Goal: Task Accomplishment & Management: Use online tool/utility

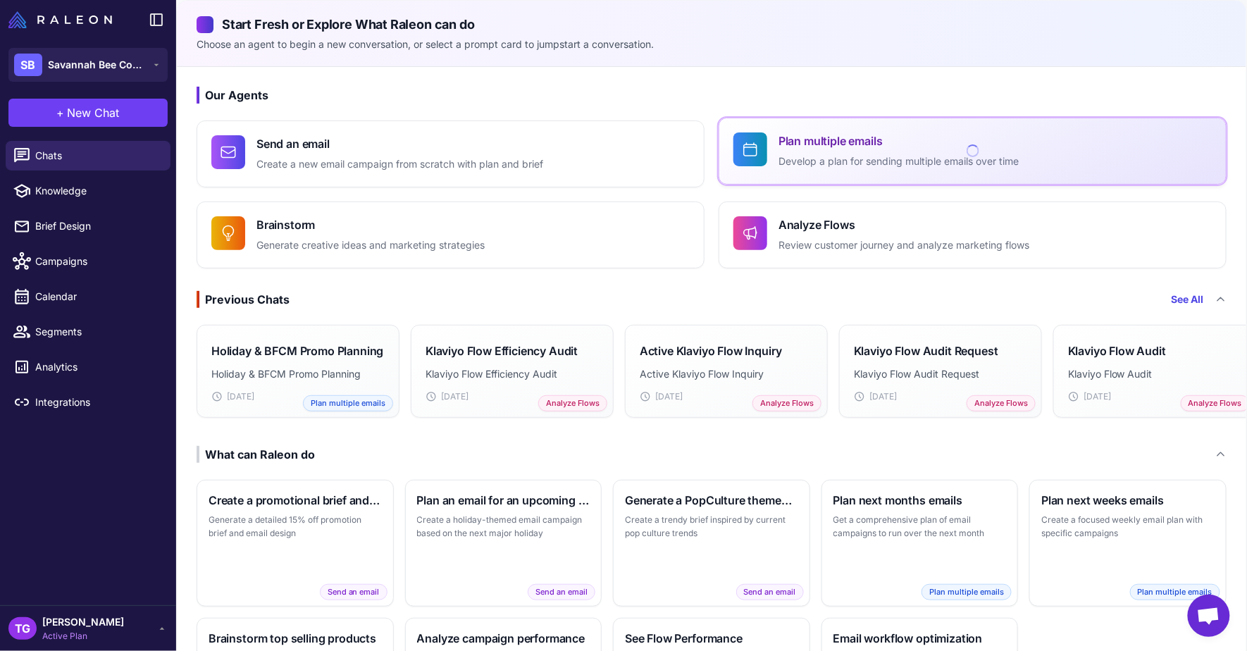
click at [877, 166] on p "Develop a plan for sending multiple emails over time" at bounding box center [898, 162] width 240 height 16
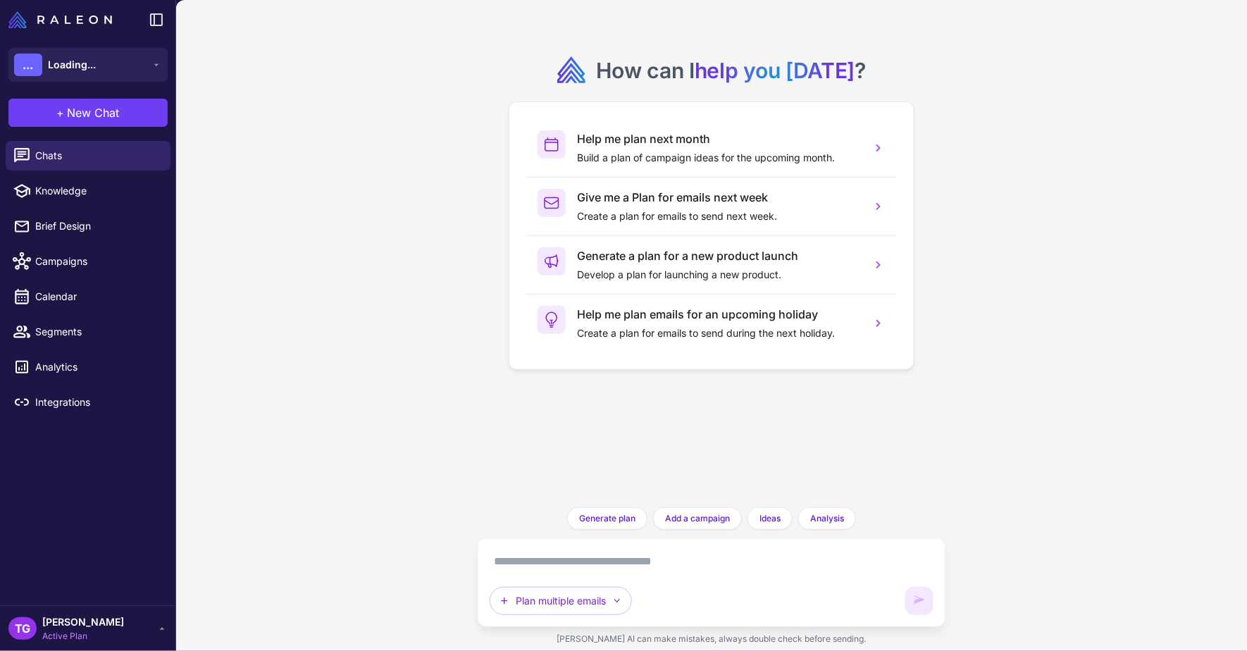
click at [610, 565] on textarea at bounding box center [712, 561] width 444 height 23
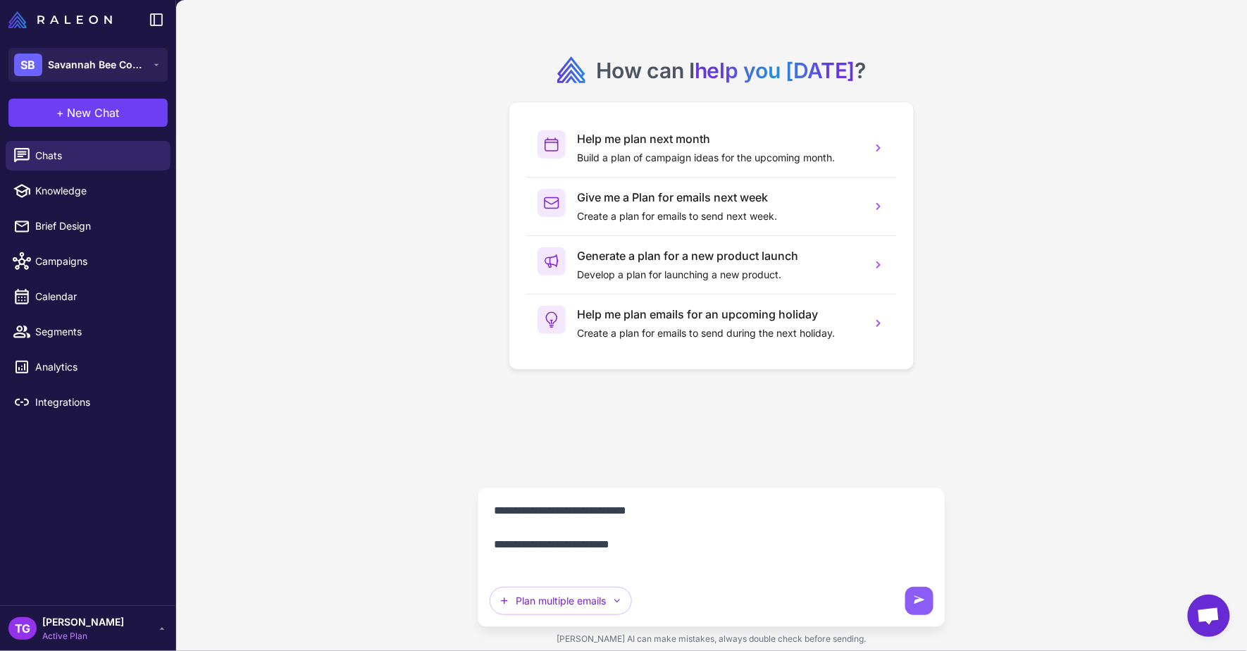
paste textarea "**********"
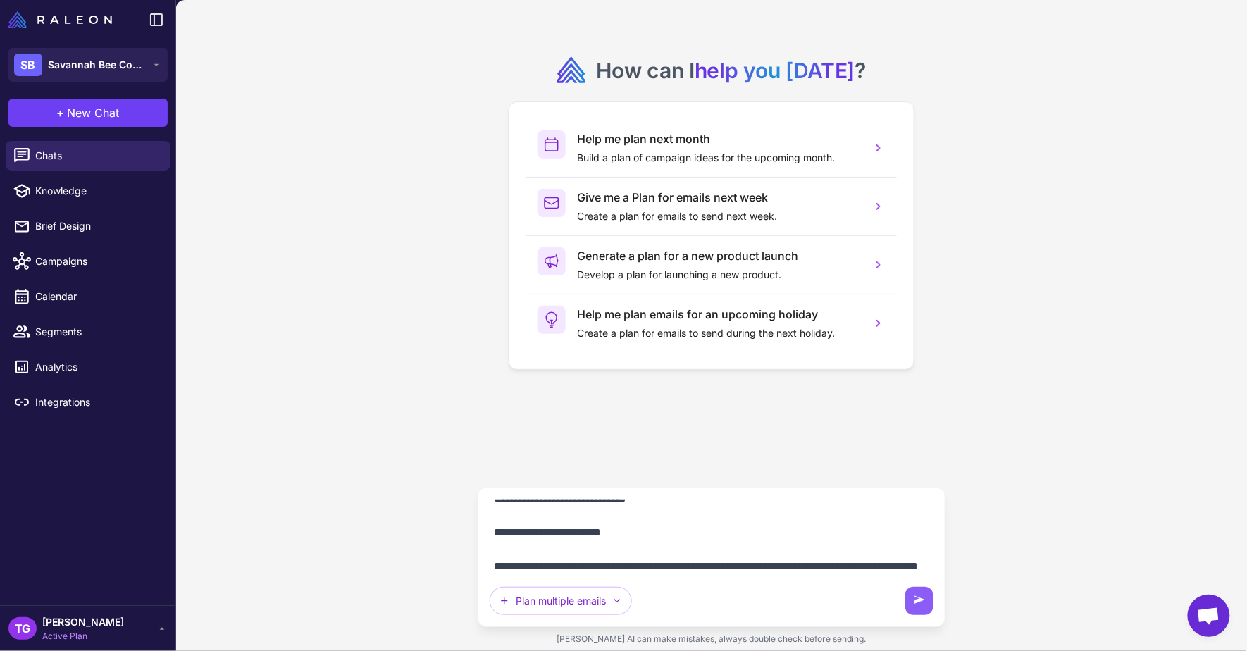
scroll to position [570, 0]
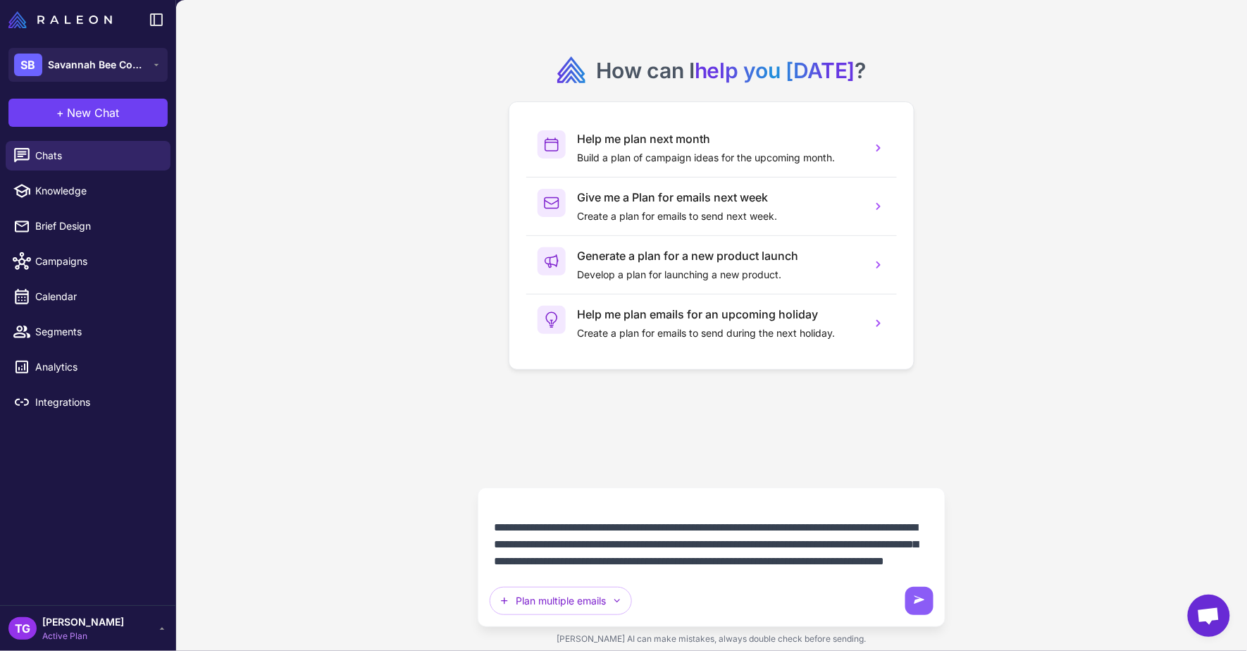
click at [535, 514] on textarea at bounding box center [711, 535] width 443 height 73
click at [535, 515] on textarea at bounding box center [711, 535] width 443 height 73
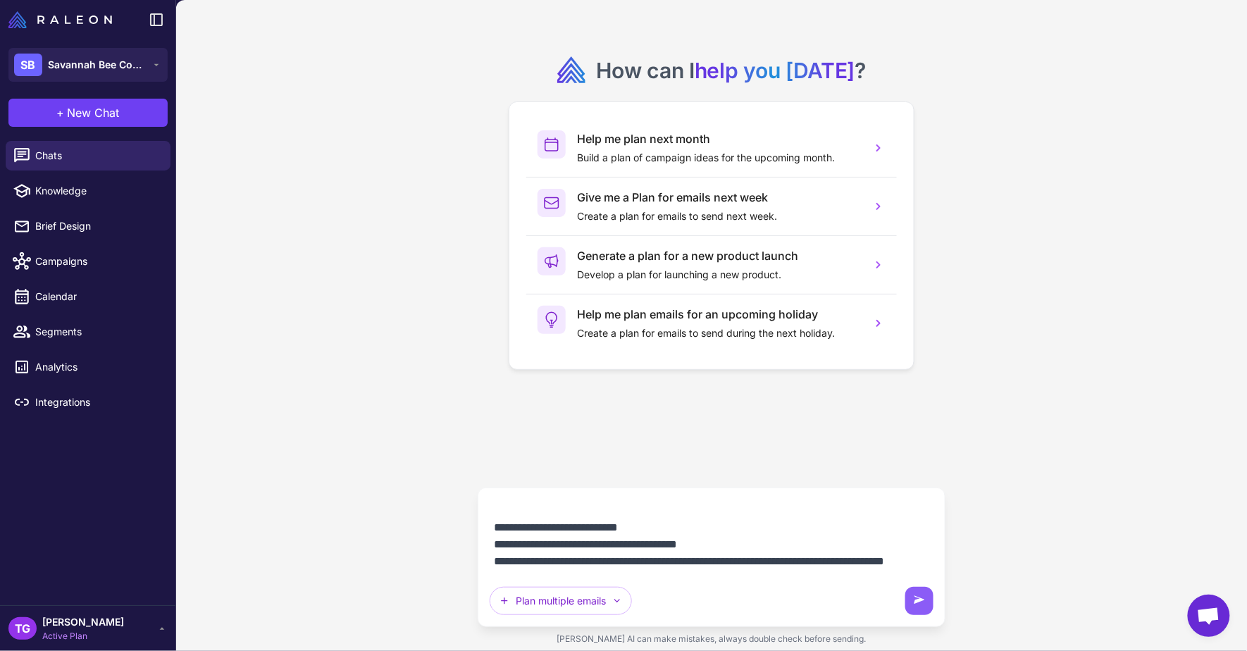
scroll to position [524, 0]
drag, startPoint x: 585, startPoint y: 567, endPoint x: 489, endPoint y: 525, distance: 104.4
click at [489, 525] on div "Plan multiple emails" at bounding box center [712, 556] width 468 height 139
click at [647, 547] on textarea at bounding box center [711, 535] width 443 height 73
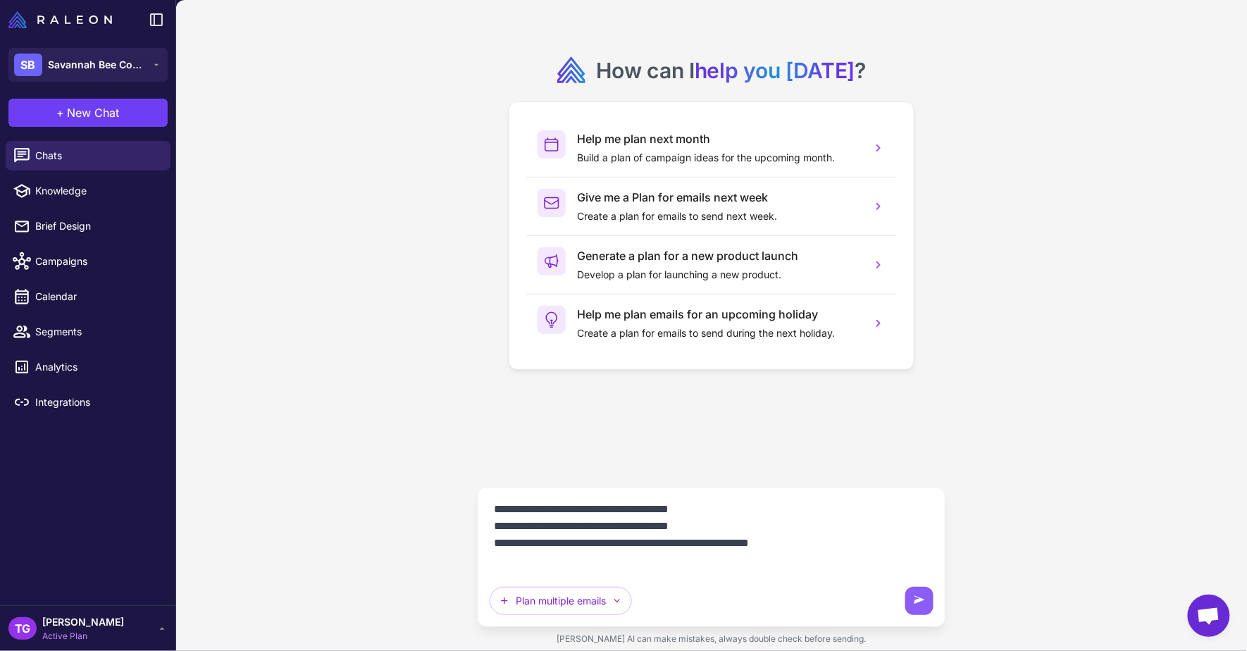
scroll to position [471, 0]
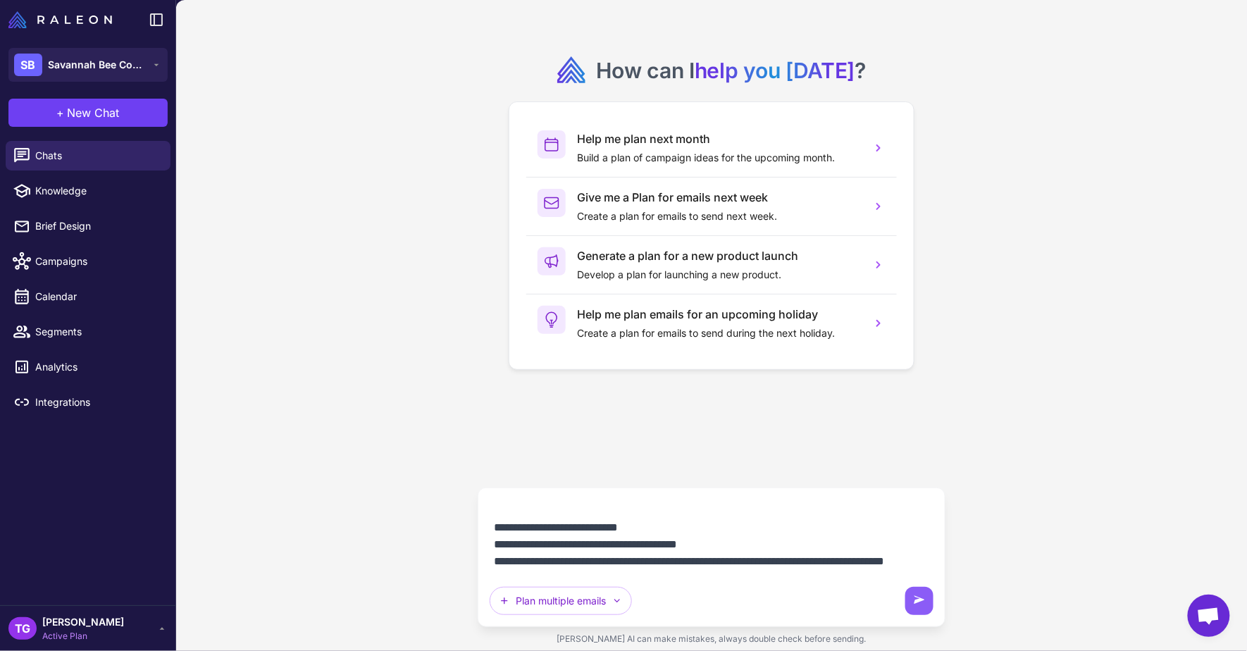
drag, startPoint x: 493, startPoint y: 547, endPoint x: 666, endPoint y: 590, distance: 177.7
click at [666, 590] on div "Plan multiple emails" at bounding box center [712, 557] width 444 height 116
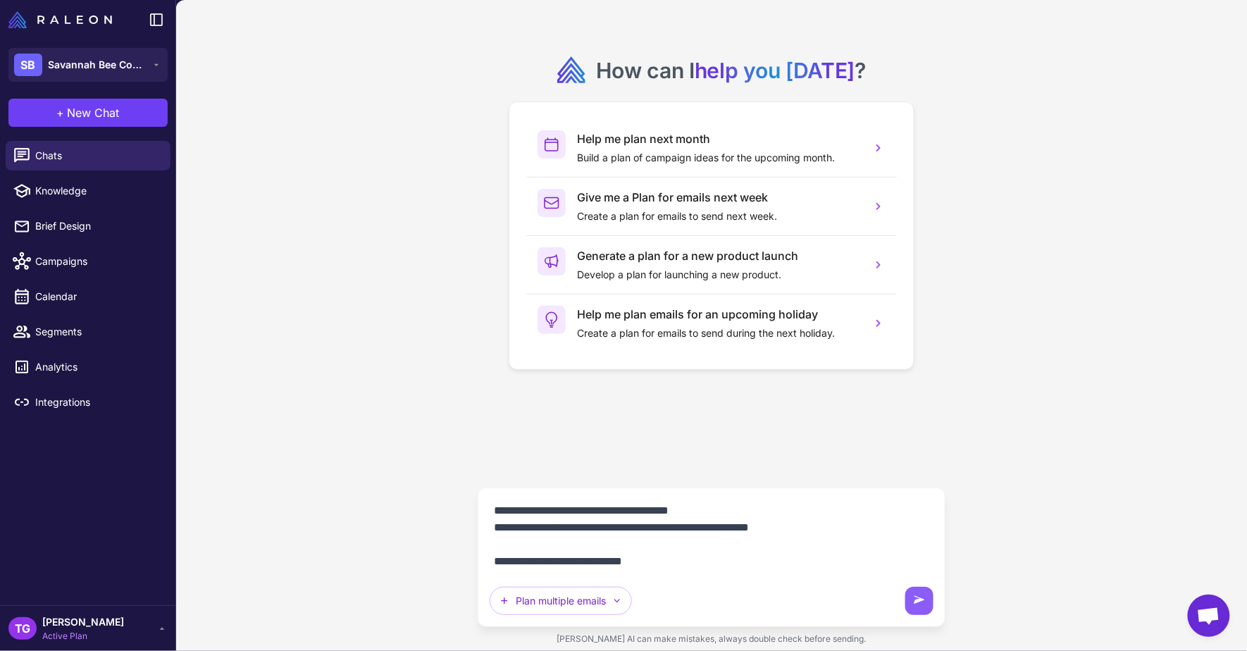
scroll to position [456, 0]
click at [697, 542] on textarea at bounding box center [711, 535] width 443 height 73
type textarea "**********"
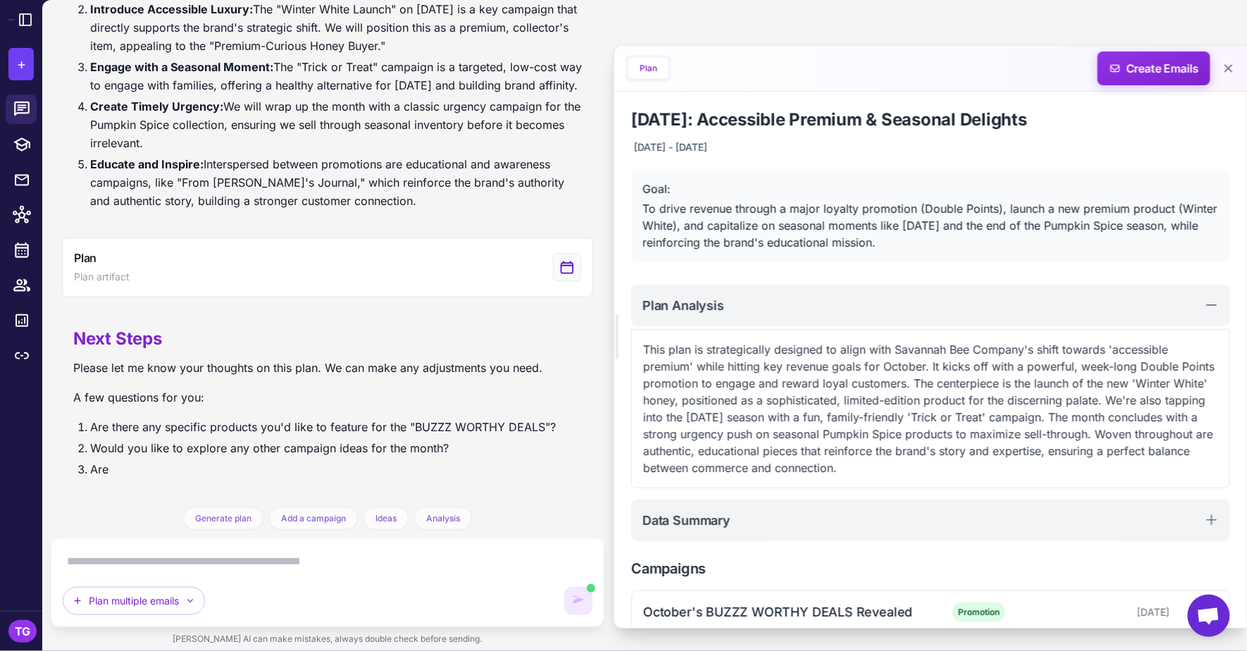
scroll to position [812, 0]
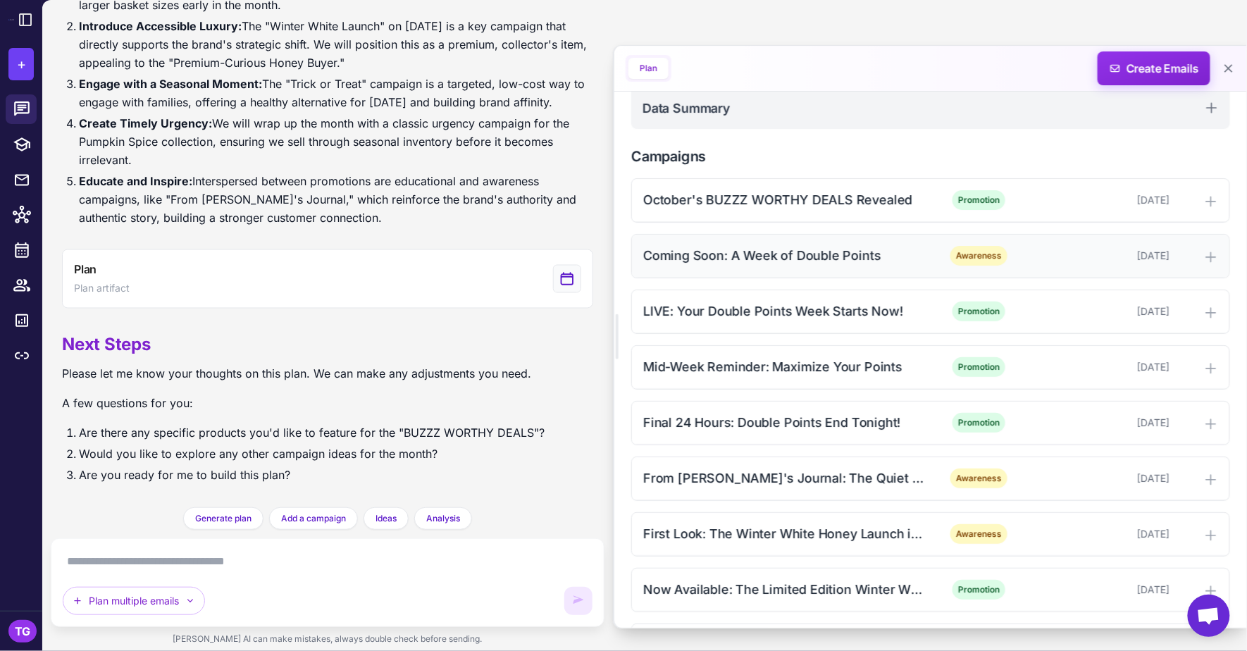
scroll to position [702, 0]
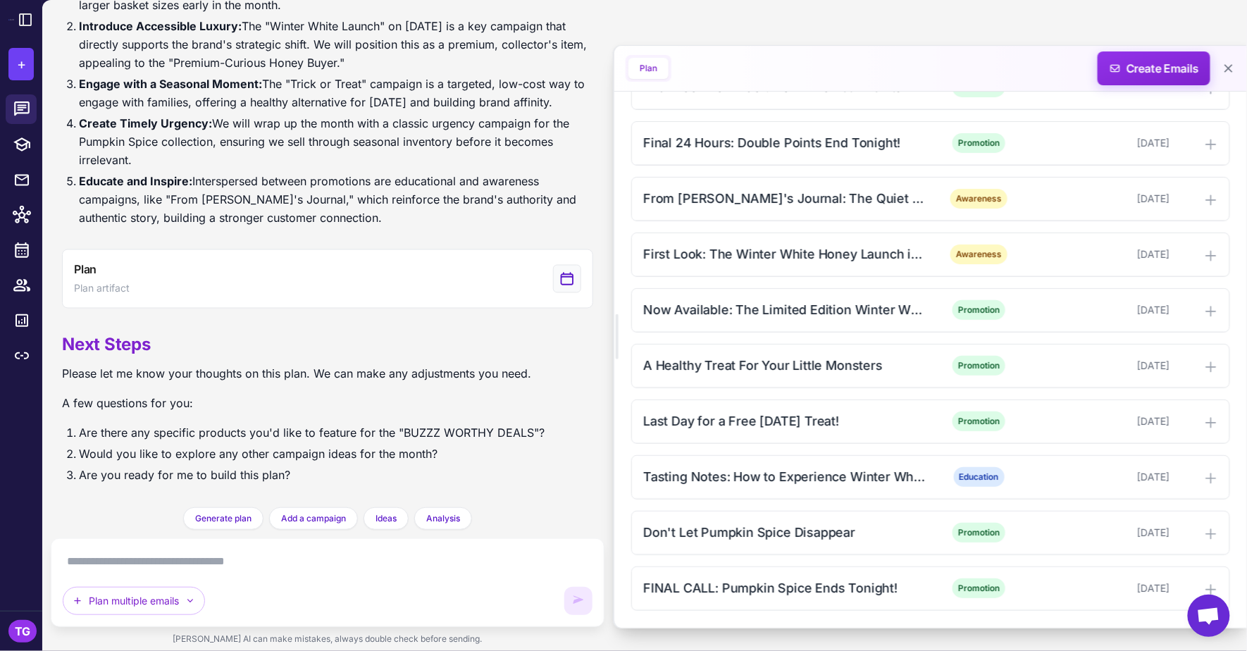
click at [201, 569] on textarea at bounding box center [328, 561] width 530 height 23
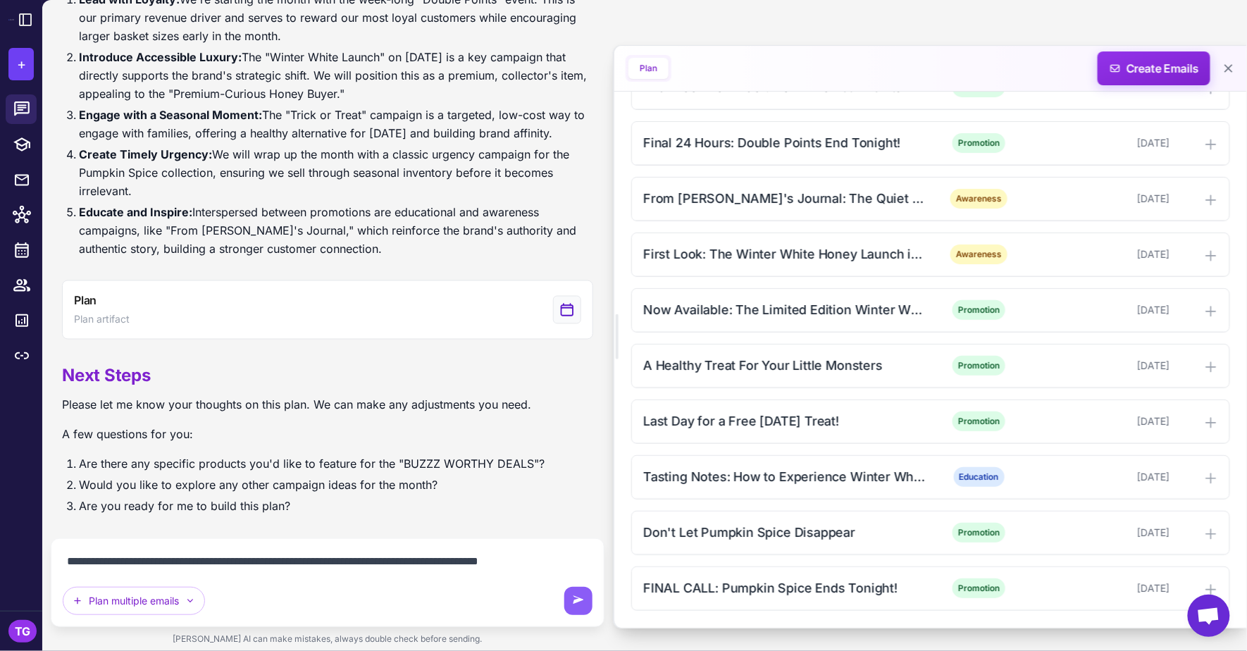
scroll to position [758, 0]
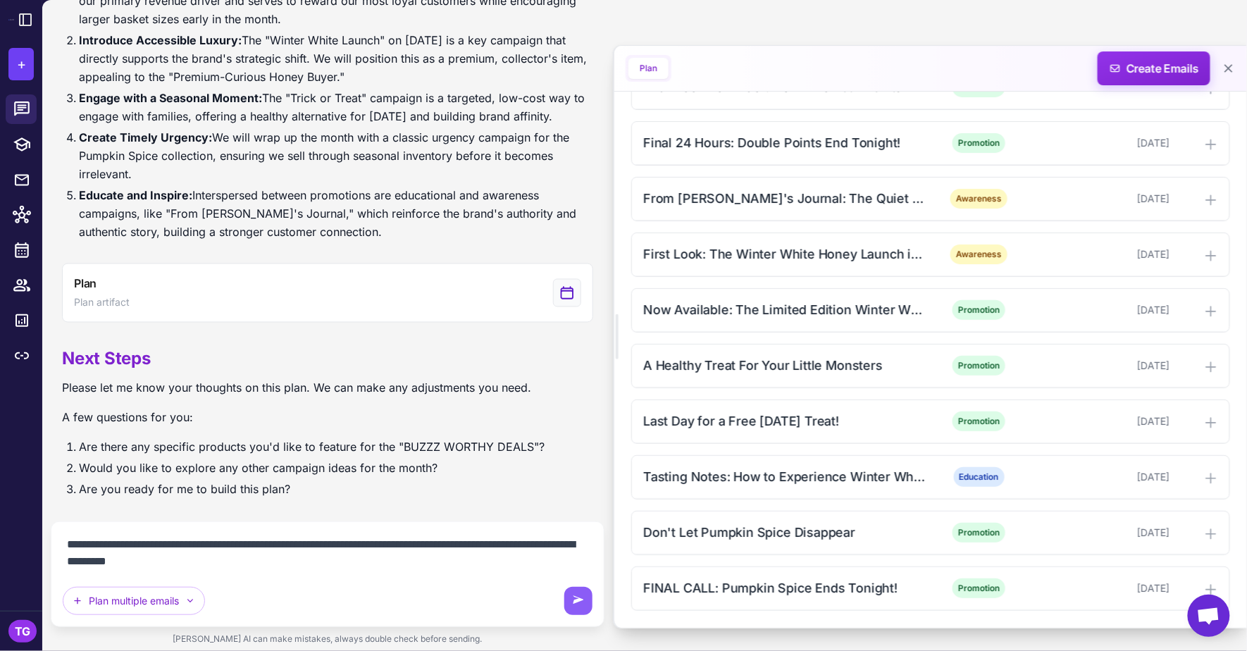
type textarea "**********"
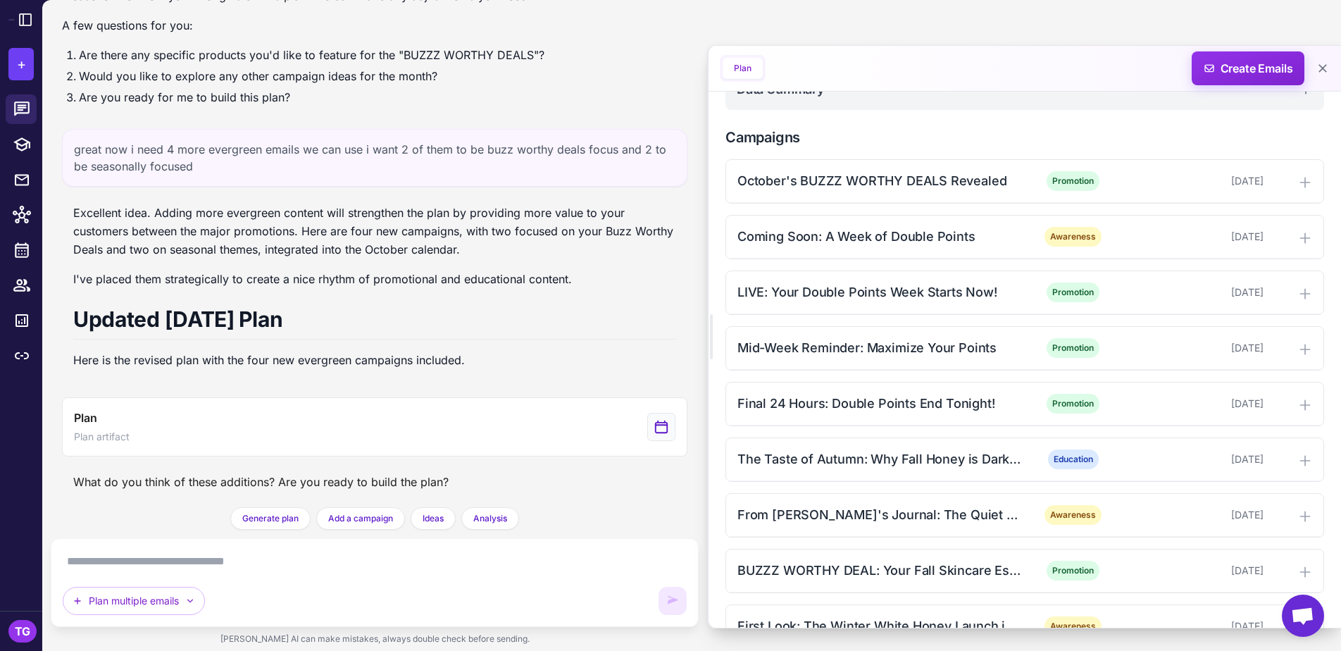
scroll to position [432, 0]
click at [859, 245] on div "Coming Soon: A Week of Double Points" at bounding box center [880, 235] width 285 height 19
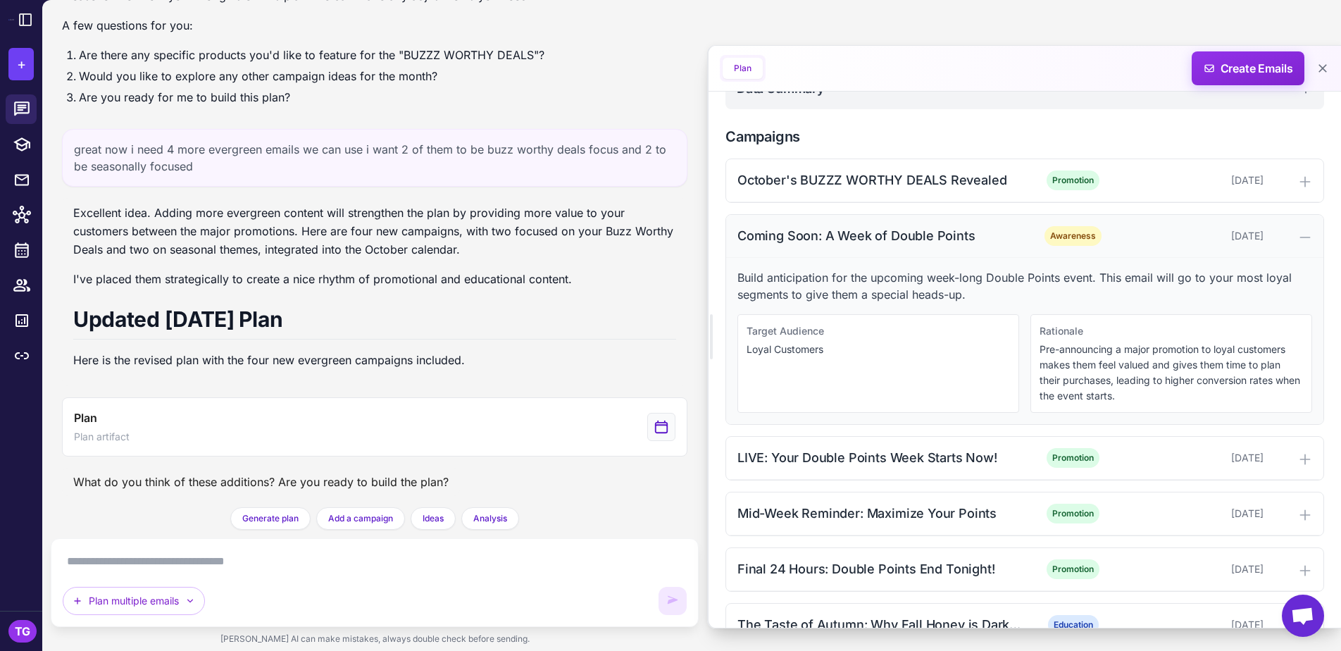
click at [859, 245] on div "Coming Soon: A Week of Double Points" at bounding box center [880, 235] width 285 height 19
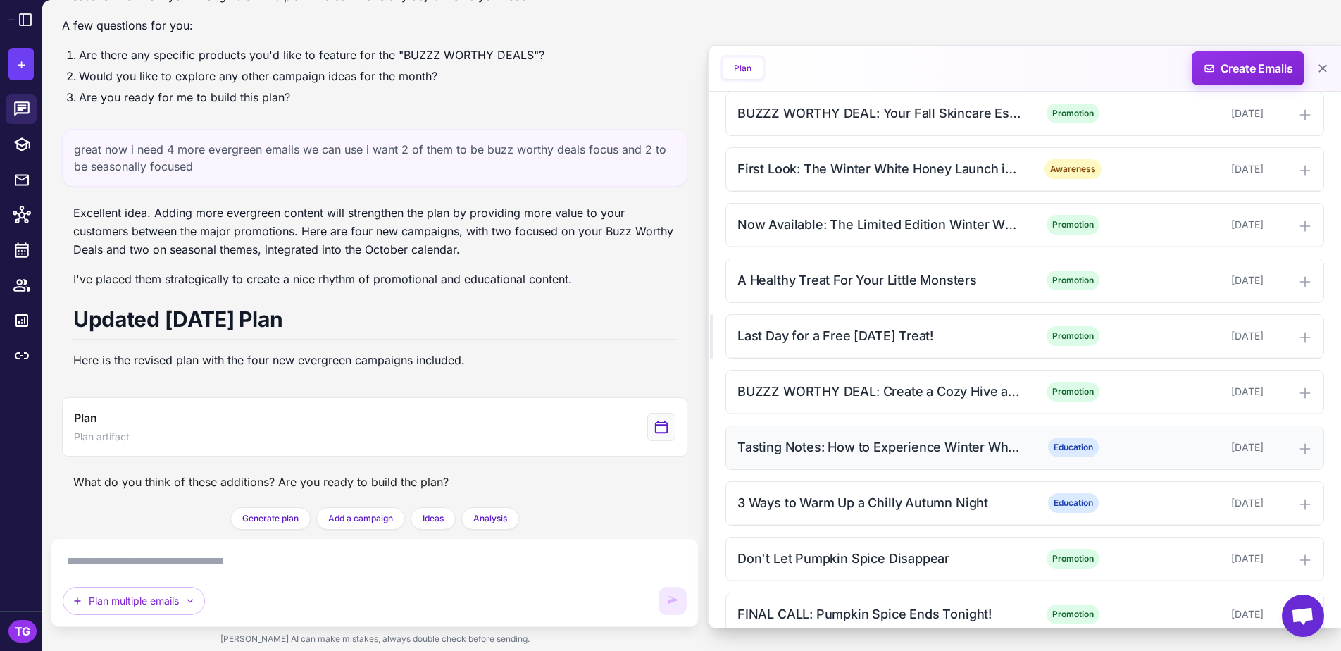
scroll to position [877, 0]
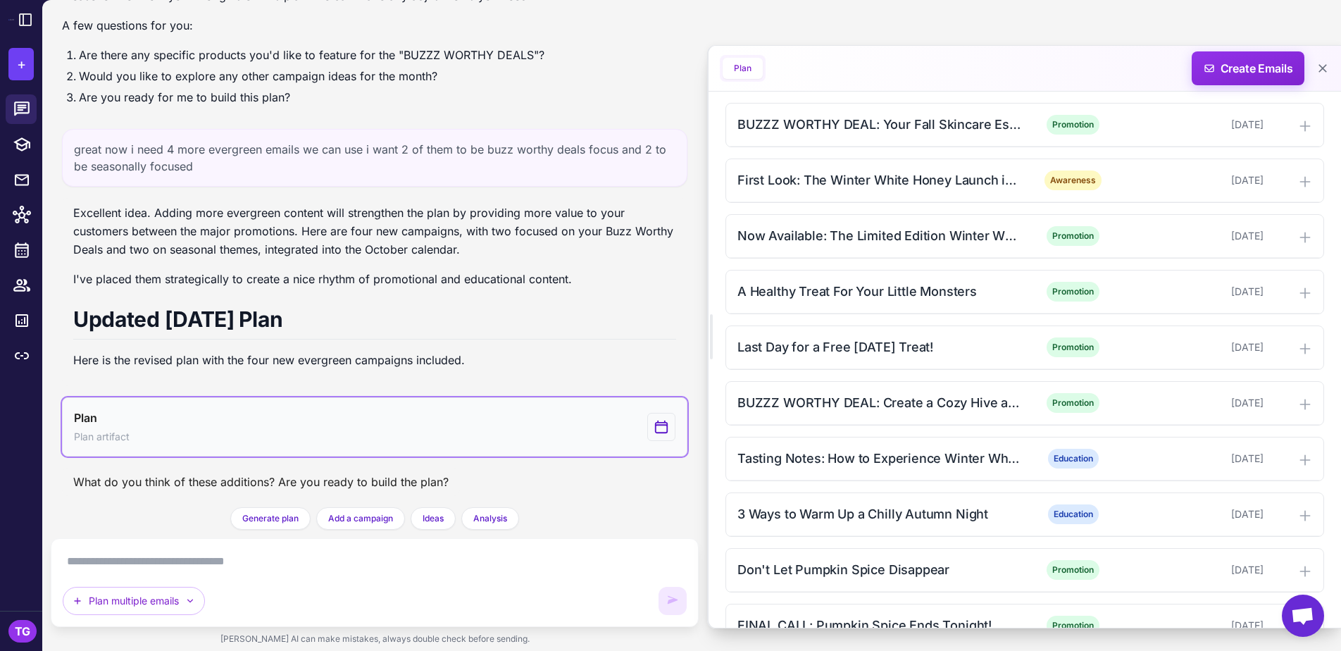
click at [290, 422] on button "Plan Plan artifact" at bounding box center [375, 426] width 626 height 59
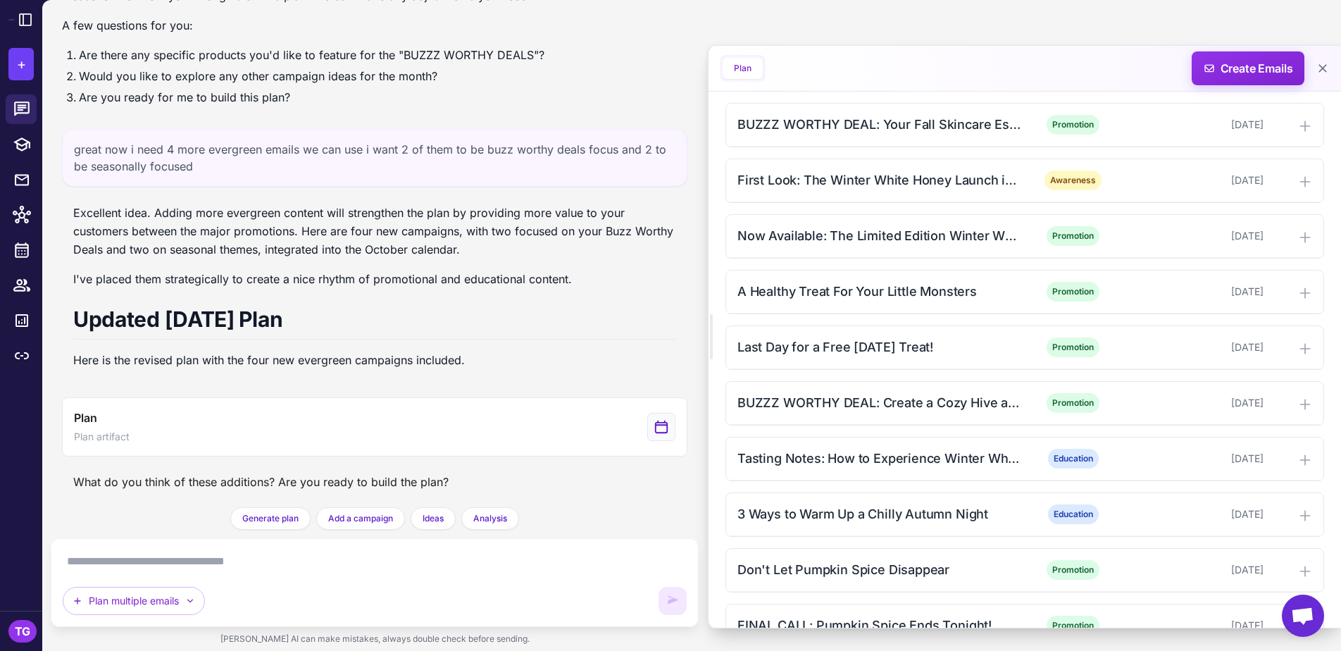
click at [189, 579] on div "Plan multiple emails" at bounding box center [375, 582] width 624 height 65
click at [181, 560] on textarea at bounding box center [374, 561] width 623 height 23
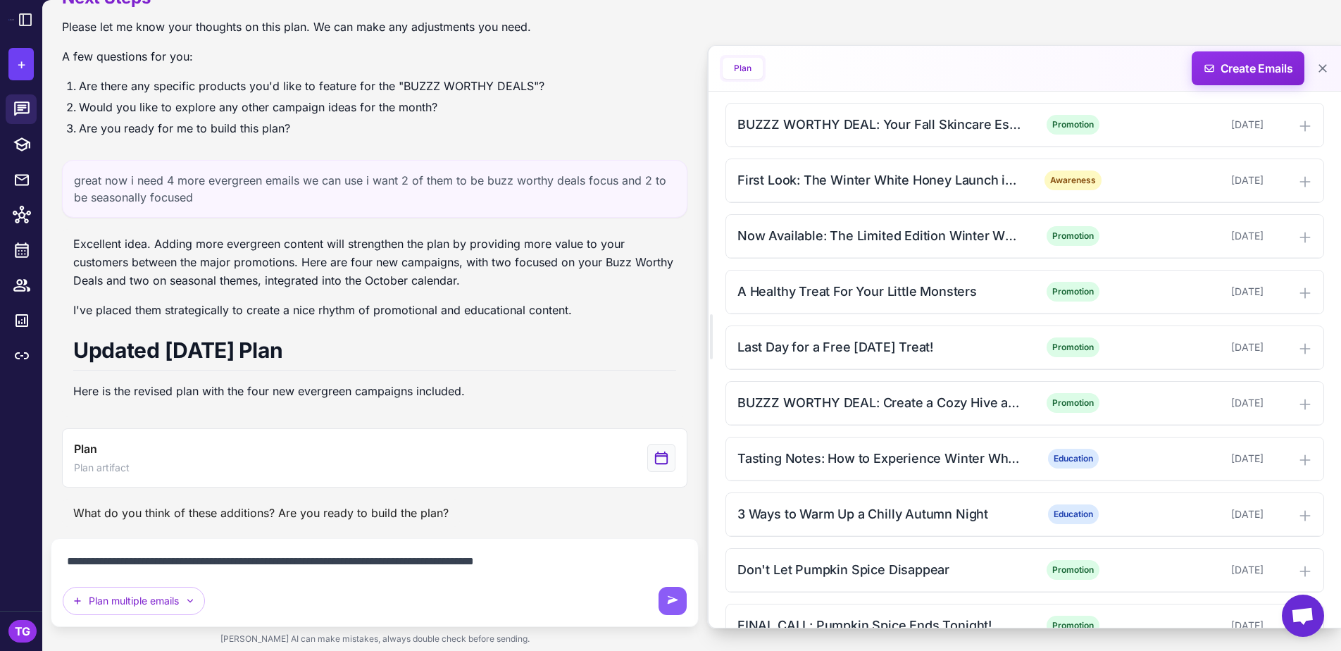
scroll to position [1049, 0]
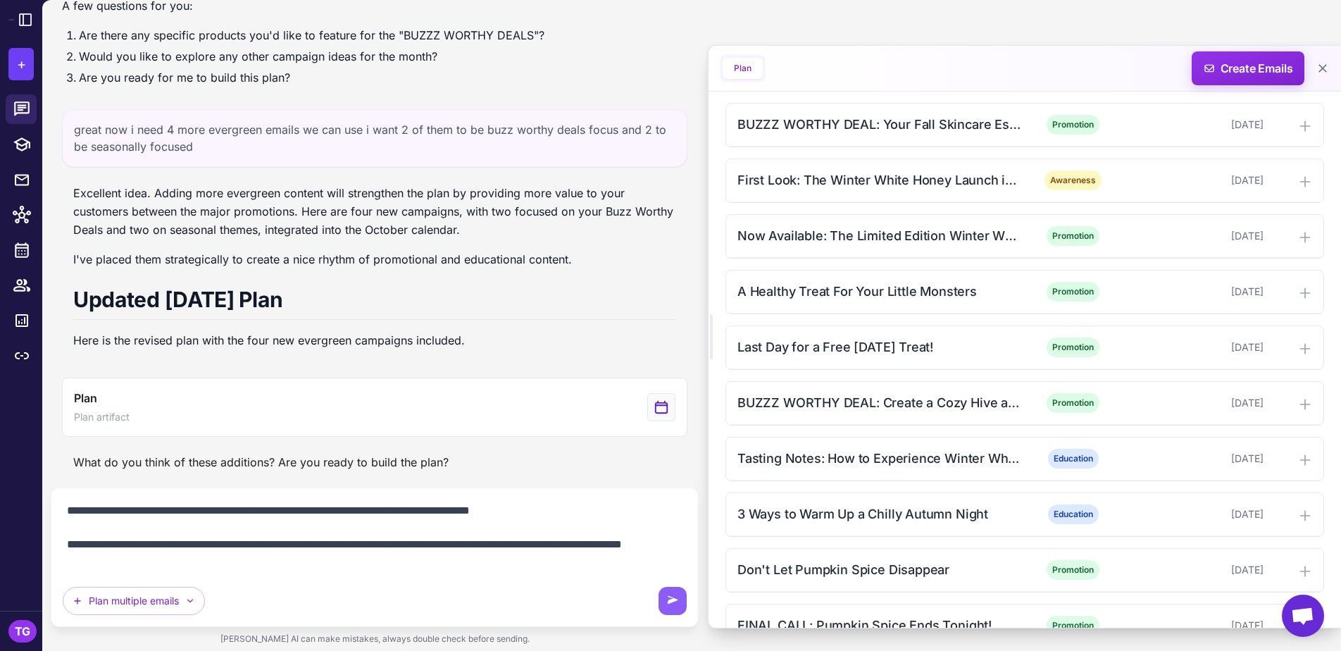
type textarea "**********"
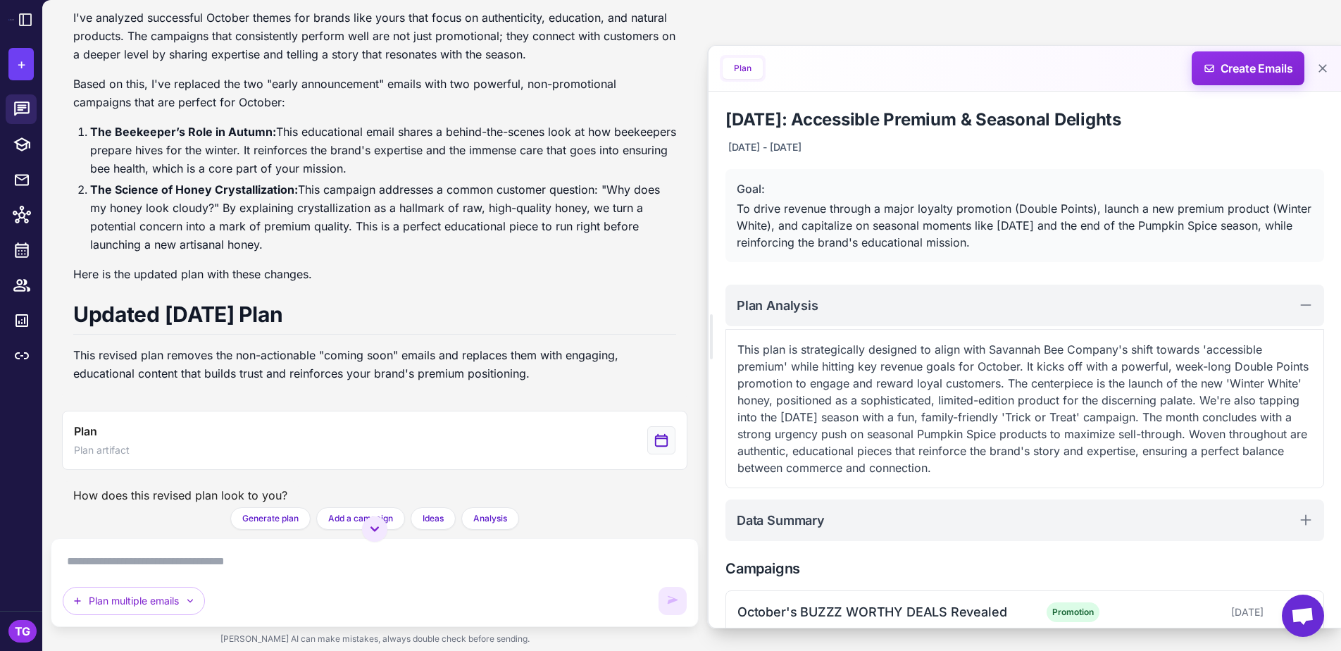
scroll to position [1702, 0]
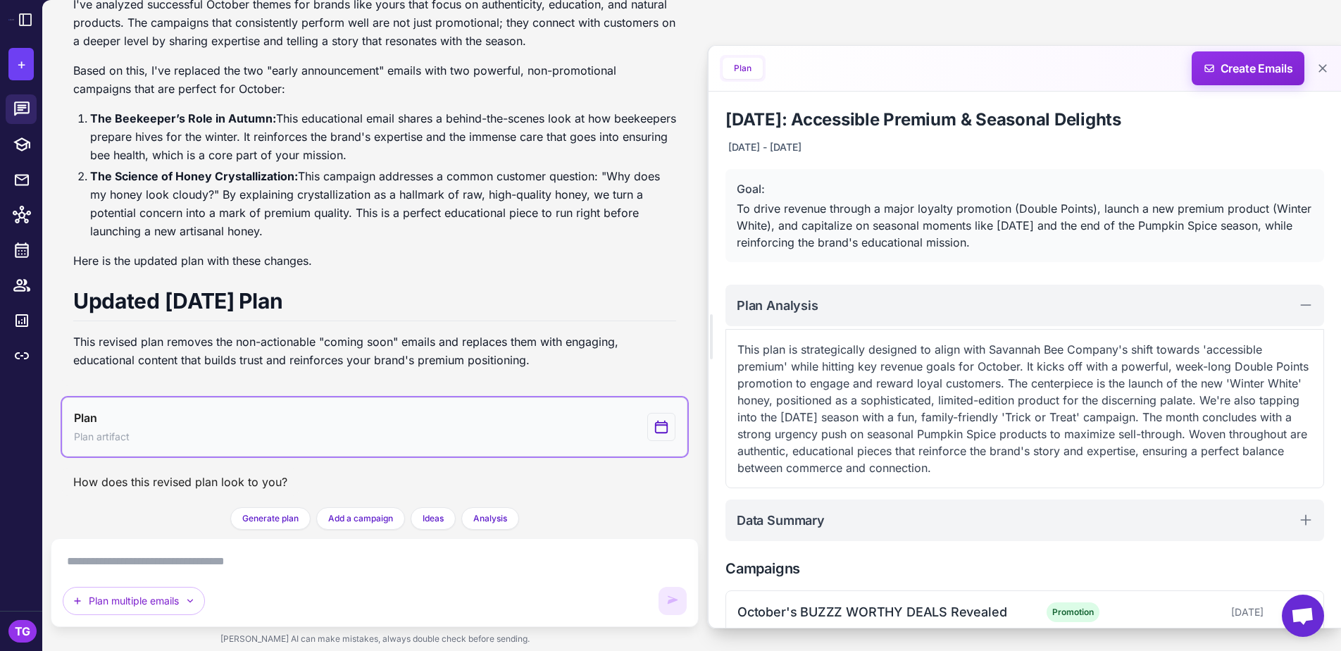
click at [551, 418] on button "Plan Plan artifact" at bounding box center [375, 426] width 626 height 59
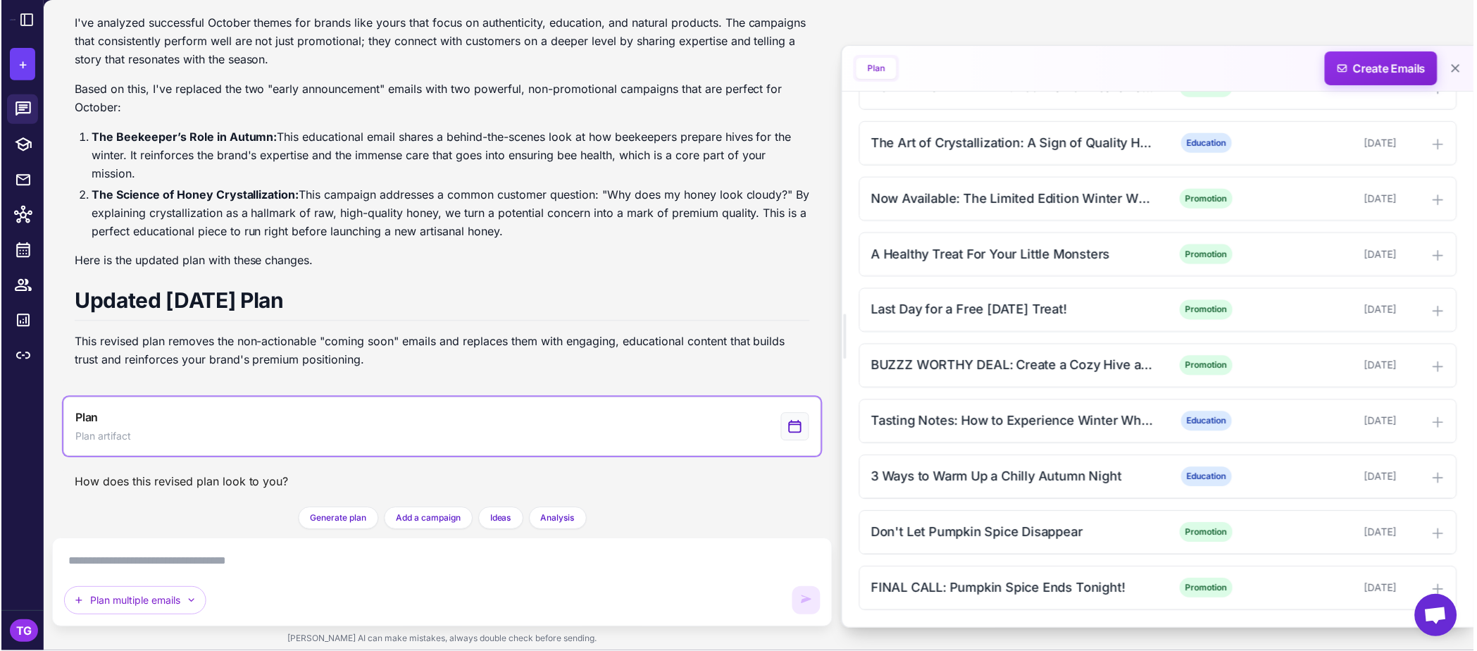
scroll to position [1488, 0]
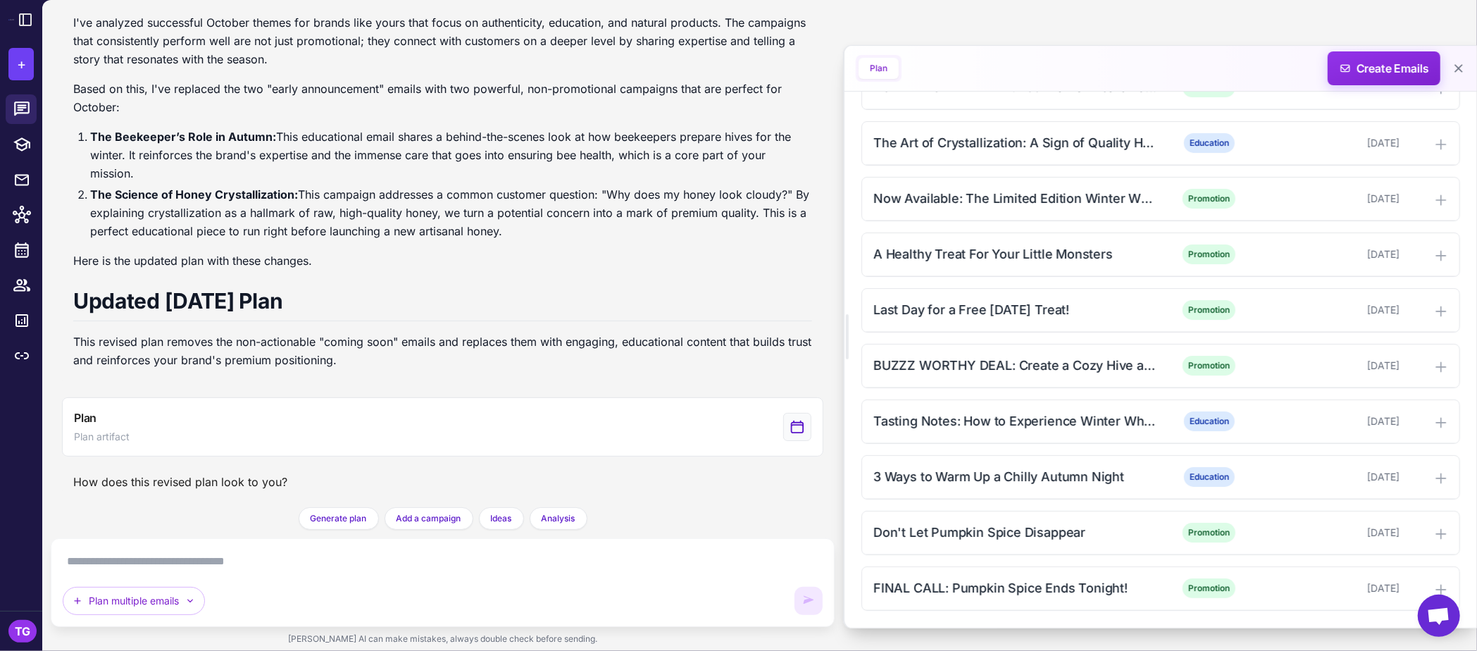
click at [888, 67] on button "Plan" at bounding box center [879, 68] width 40 height 21
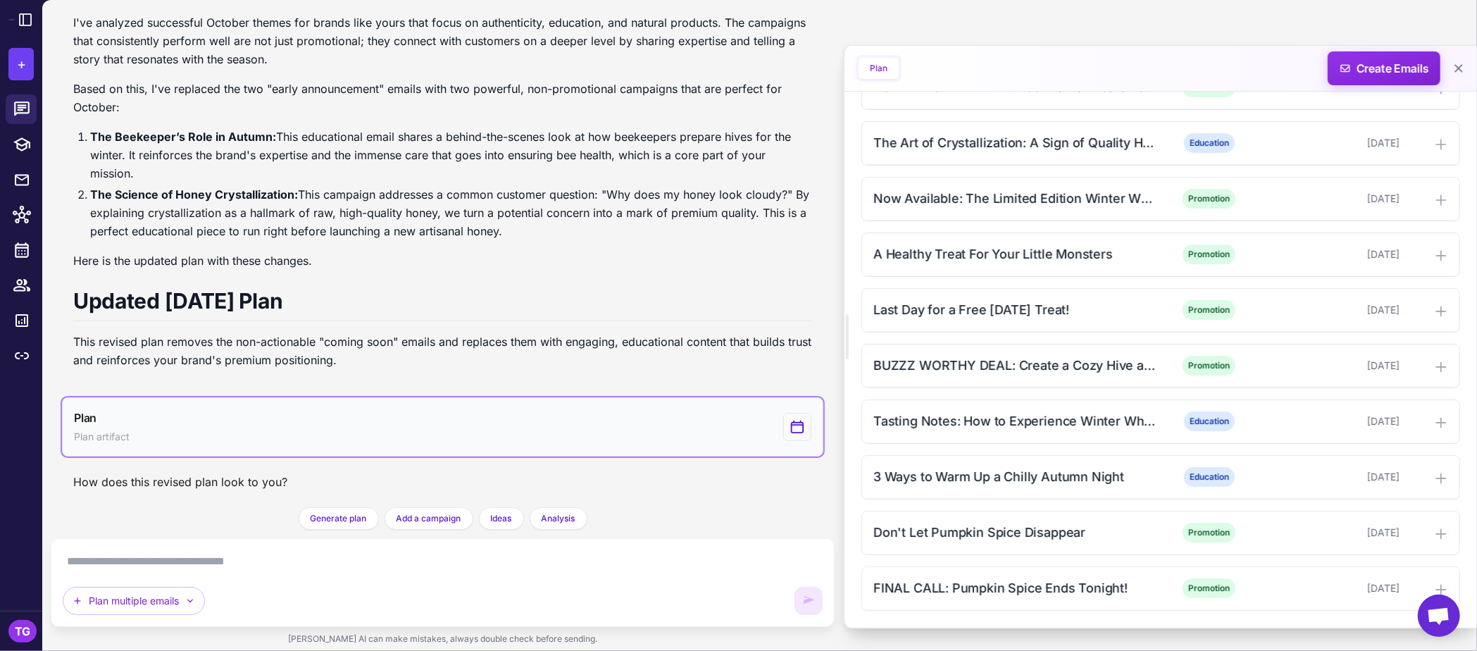
click at [799, 424] on icon "View generated Plan" at bounding box center [797, 426] width 15 height 17
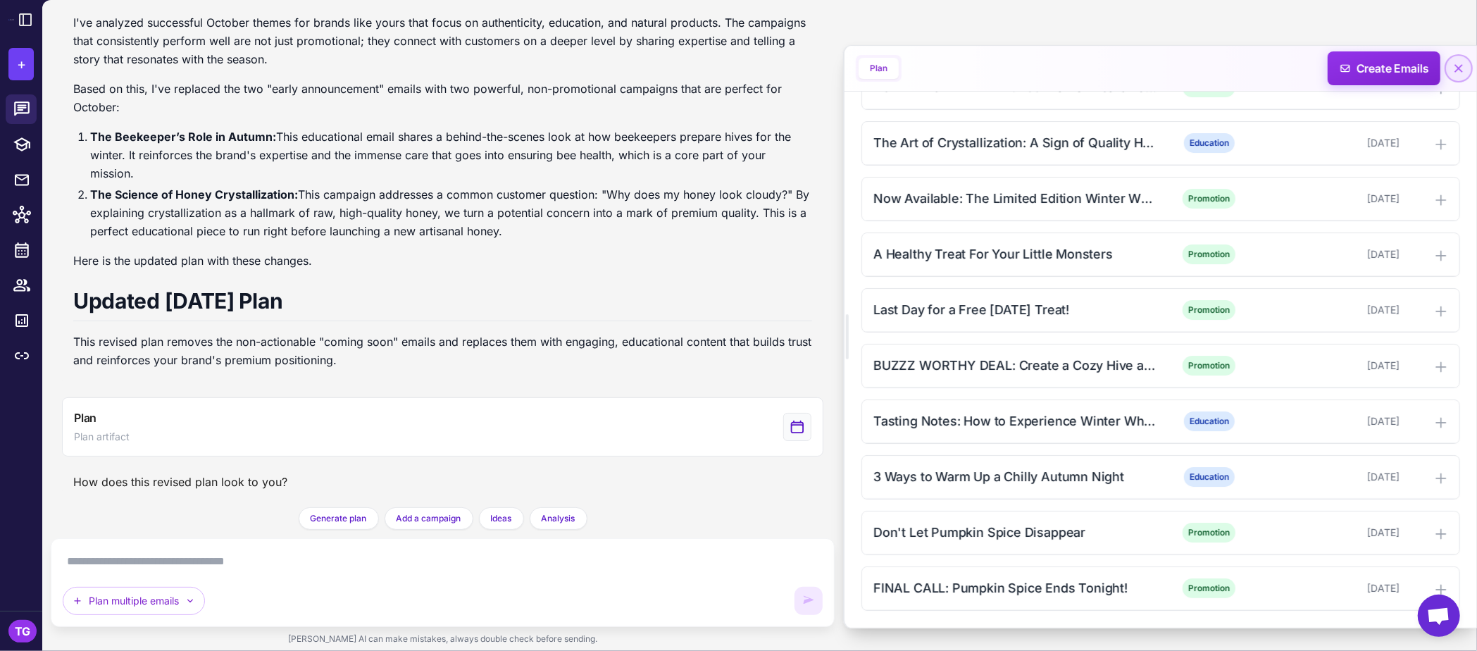
click at [1246, 69] on icon at bounding box center [1459, 68] width 14 height 14
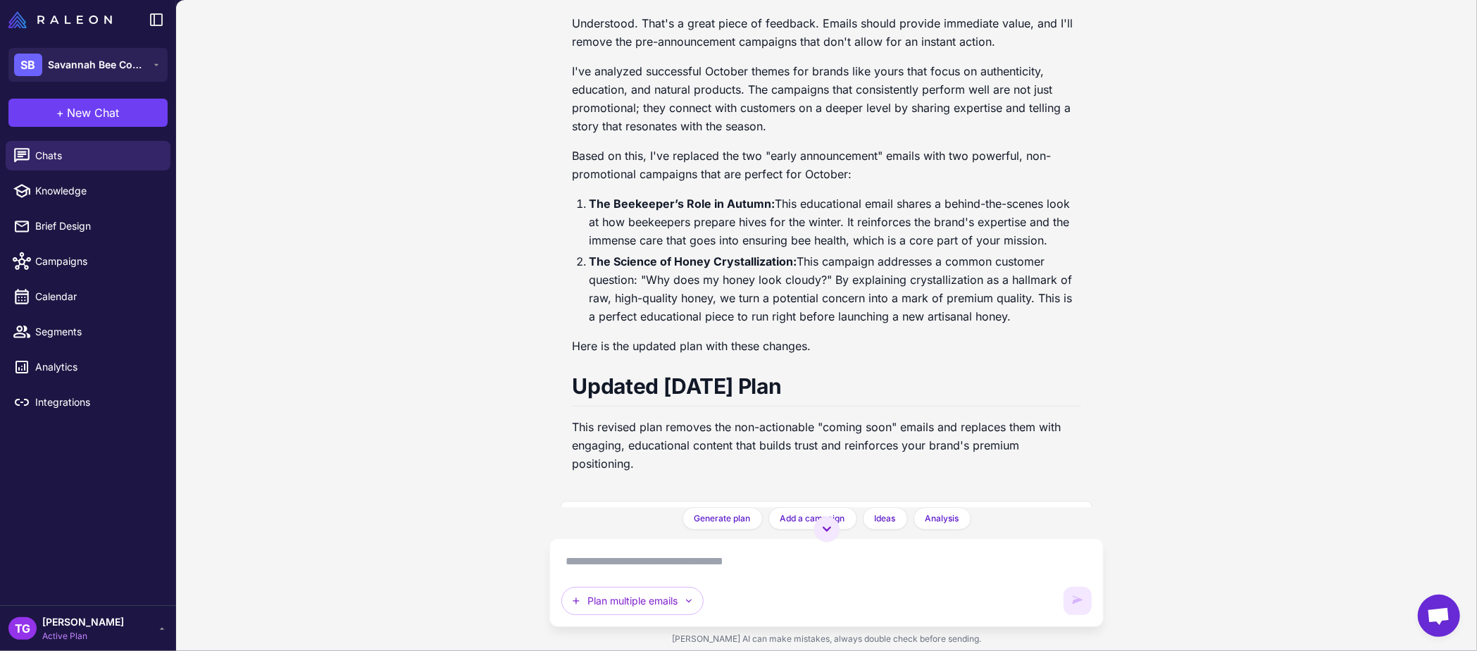
scroll to position [1858, 0]
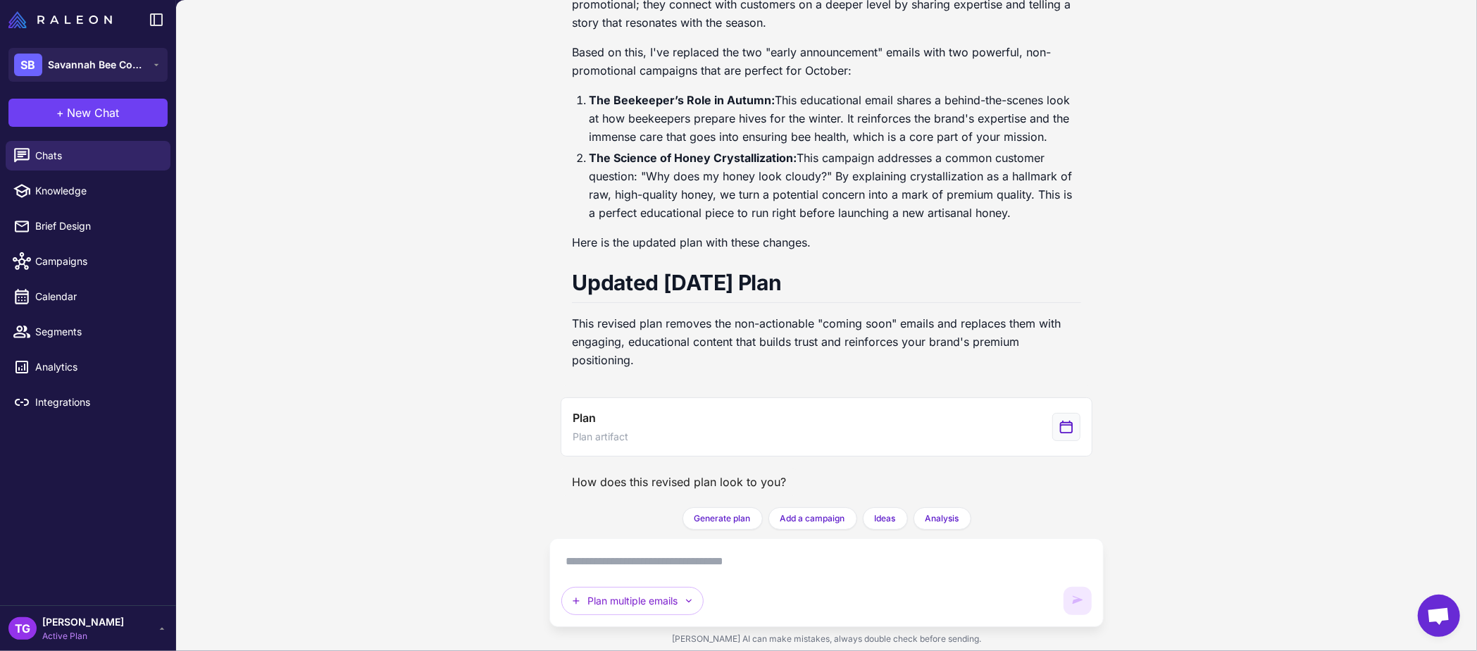
click at [613, 567] on textarea at bounding box center [826, 561] width 530 height 23
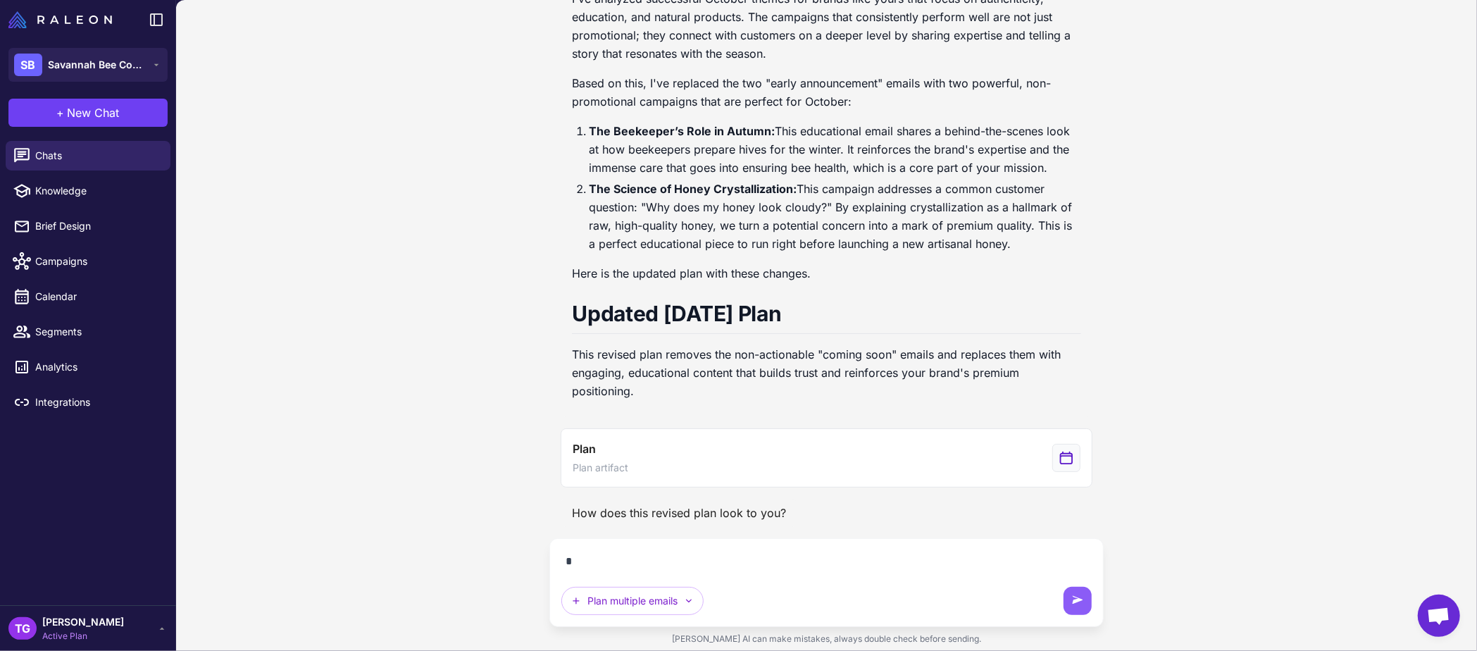
scroll to position [1827, 0]
type textarea "*"
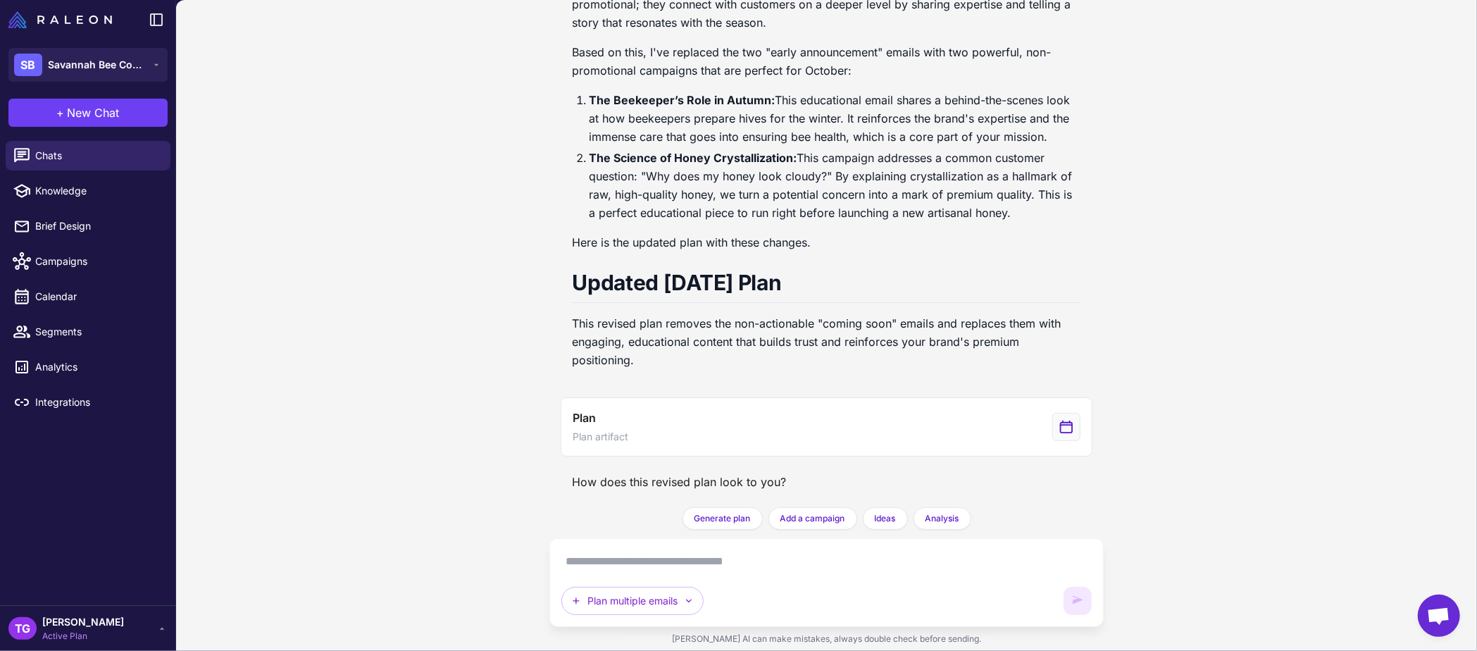
click at [604, 561] on textarea at bounding box center [826, 561] width 530 height 23
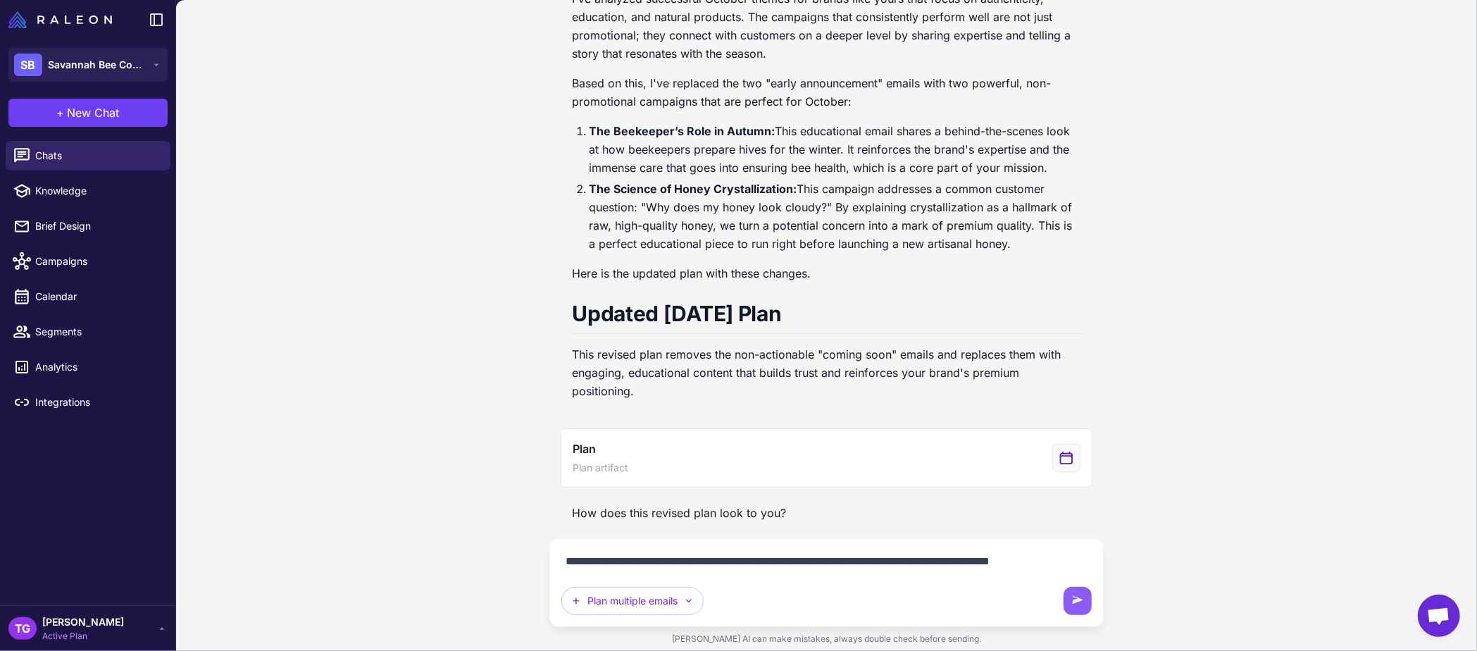
scroll to position [1844, 0]
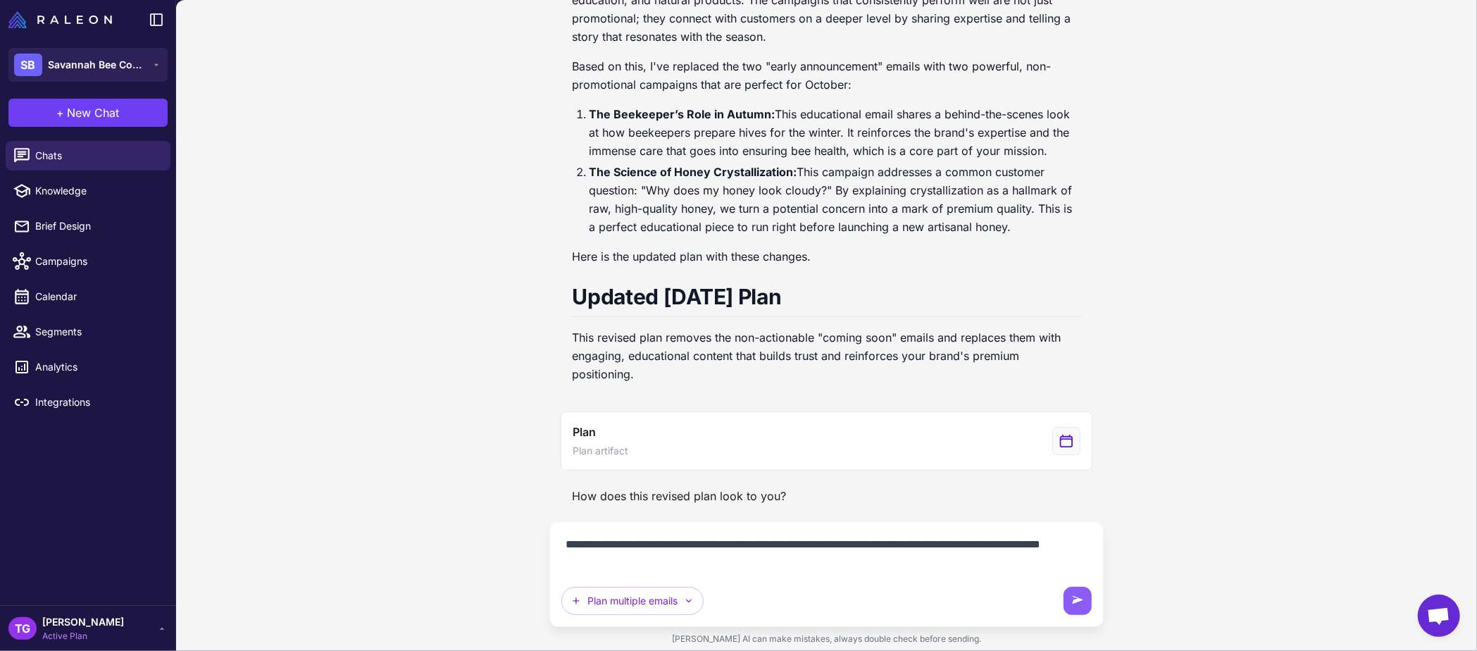
type textarea "**********"
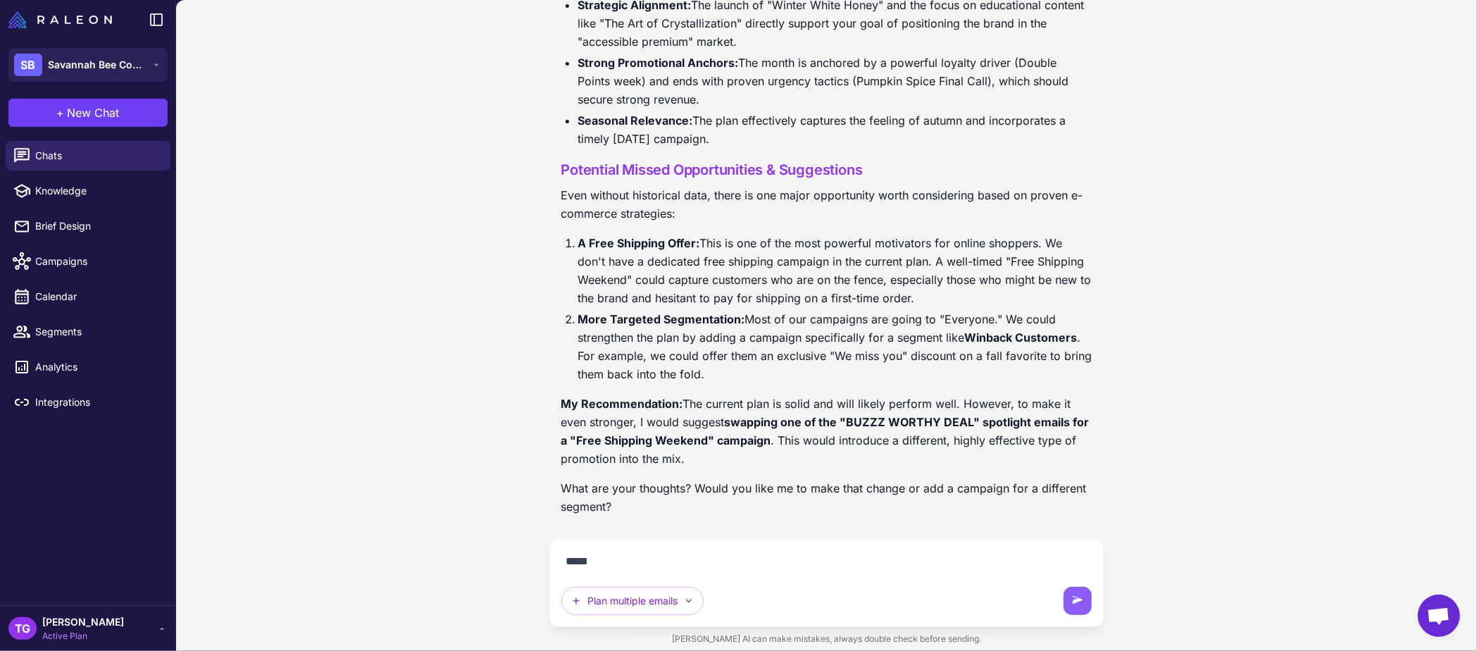
scroll to position [2768, 0]
type textarea "**********"
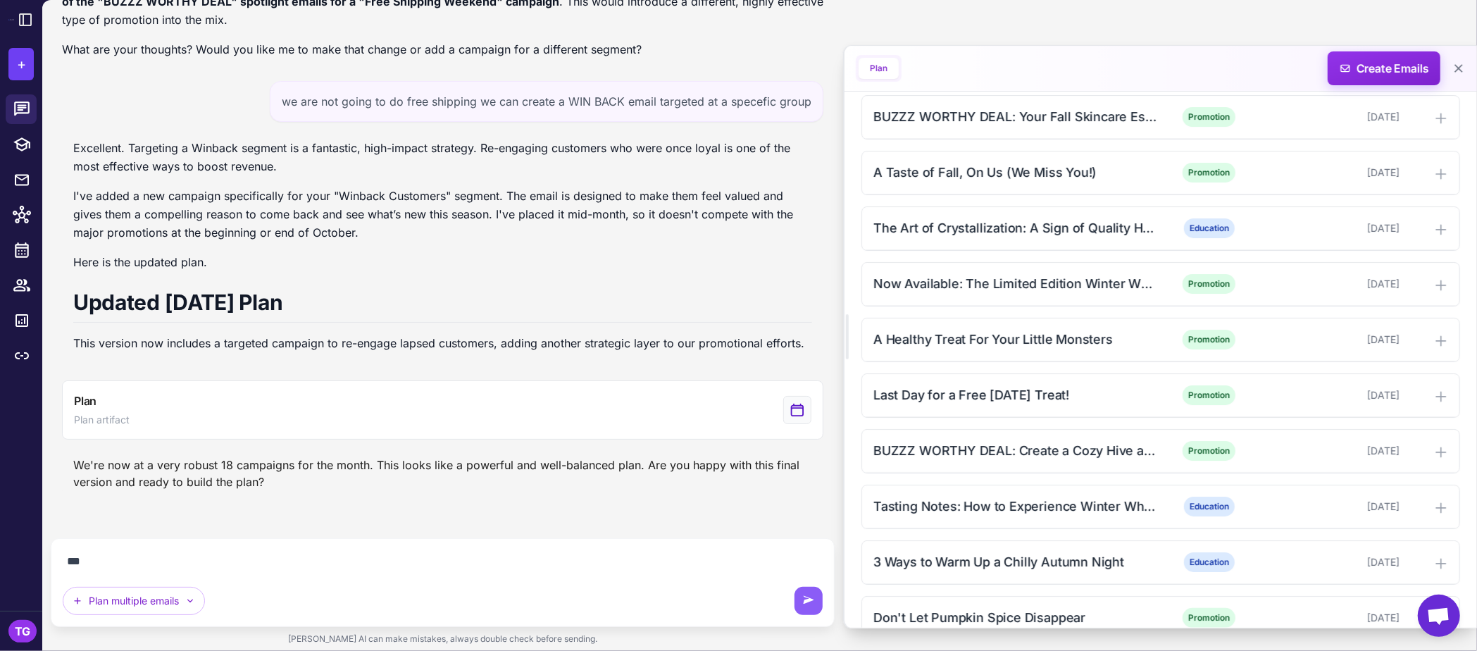
scroll to position [2588, 0]
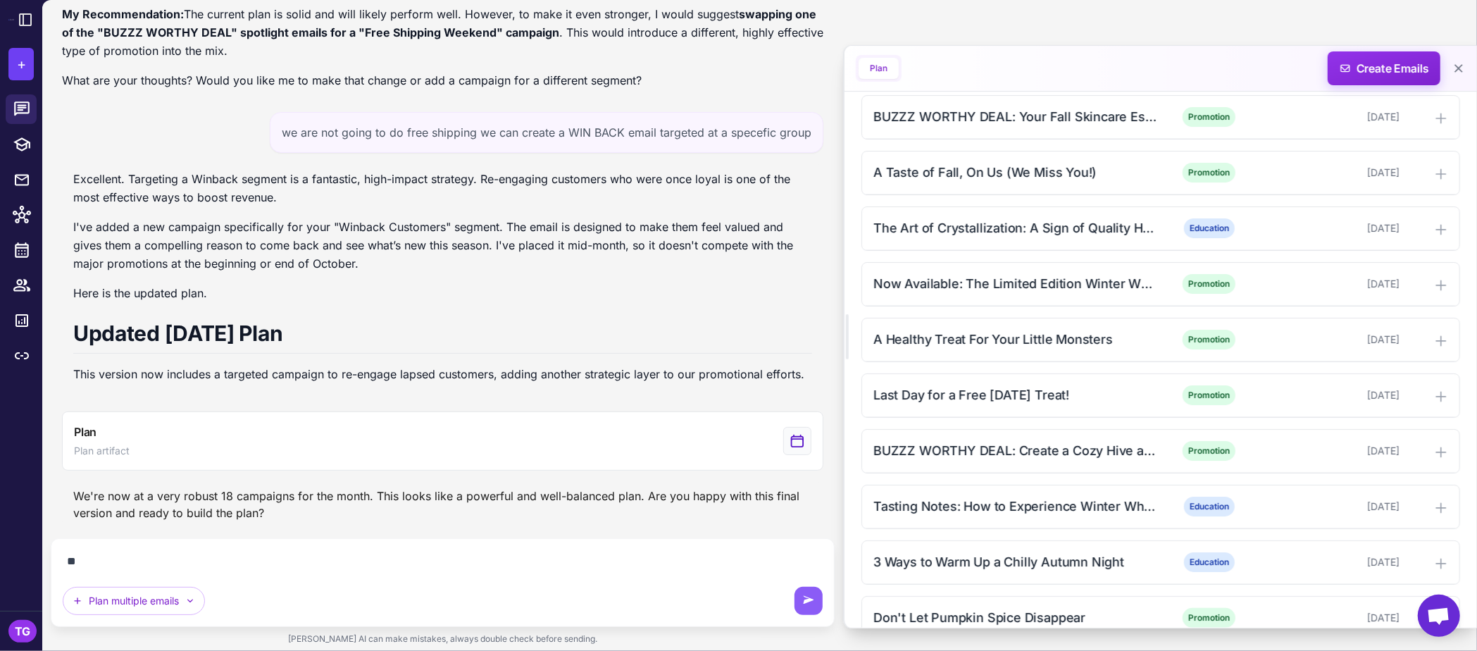
type textarea "*"
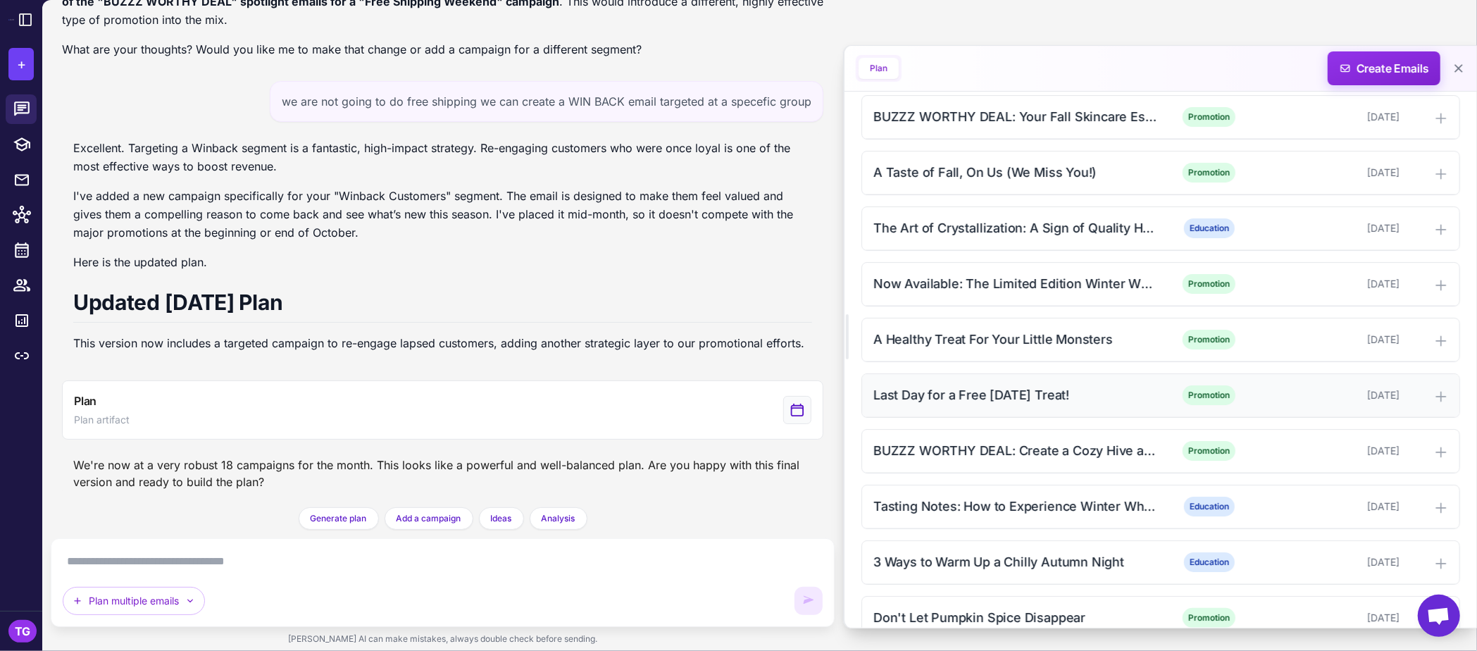
click at [1040, 404] on div "Last Day for a Free [DATE] Treat!" at bounding box center [1015, 394] width 285 height 19
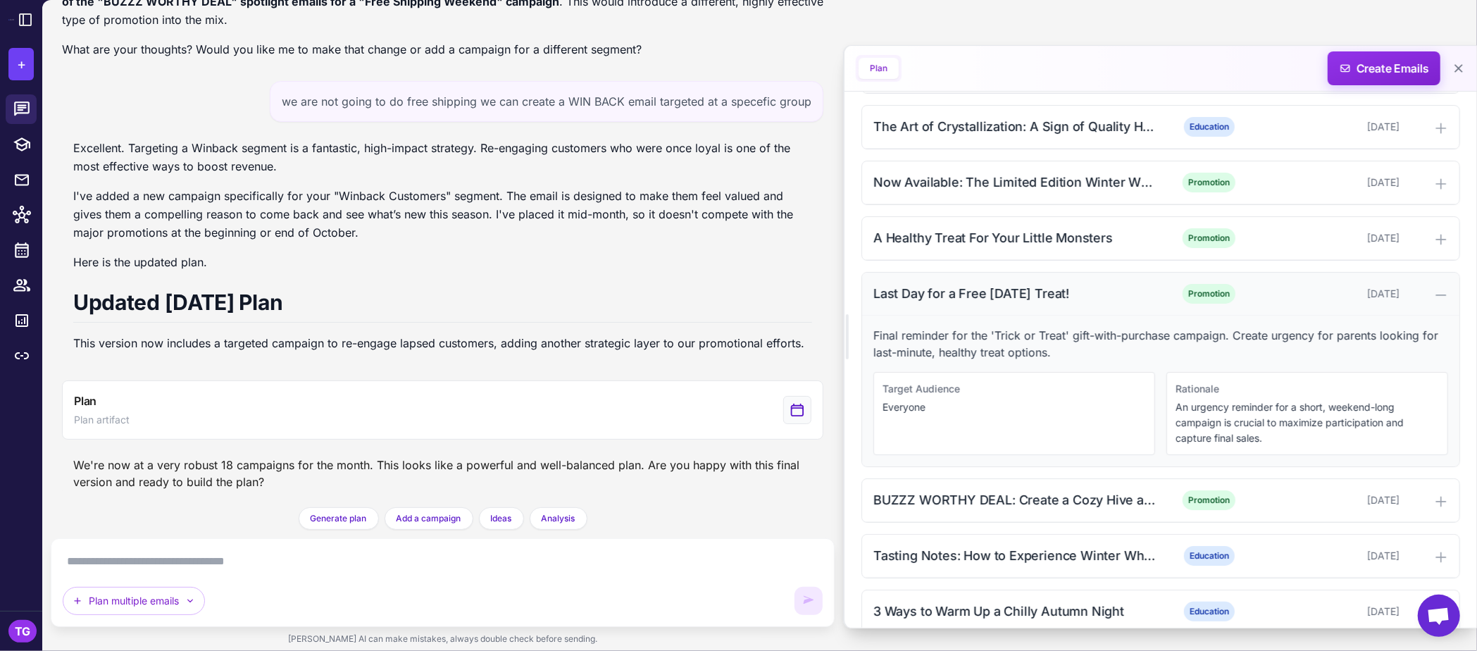
scroll to position [1171, 0]
click at [1037, 411] on p "Everyone" at bounding box center [1014, 405] width 263 height 15
click at [997, 242] on div "A Healthy Treat For Your Little Monsters" at bounding box center [1015, 236] width 285 height 19
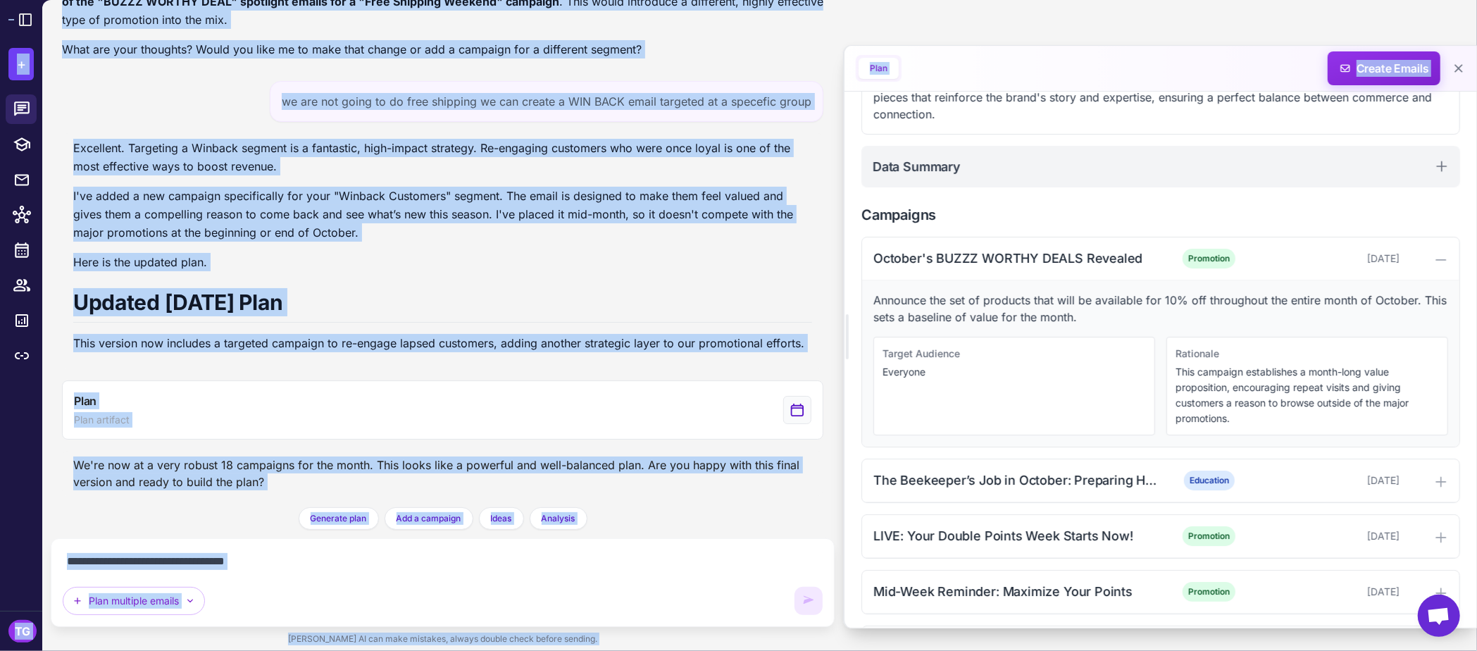
scroll to position [1469, 0]
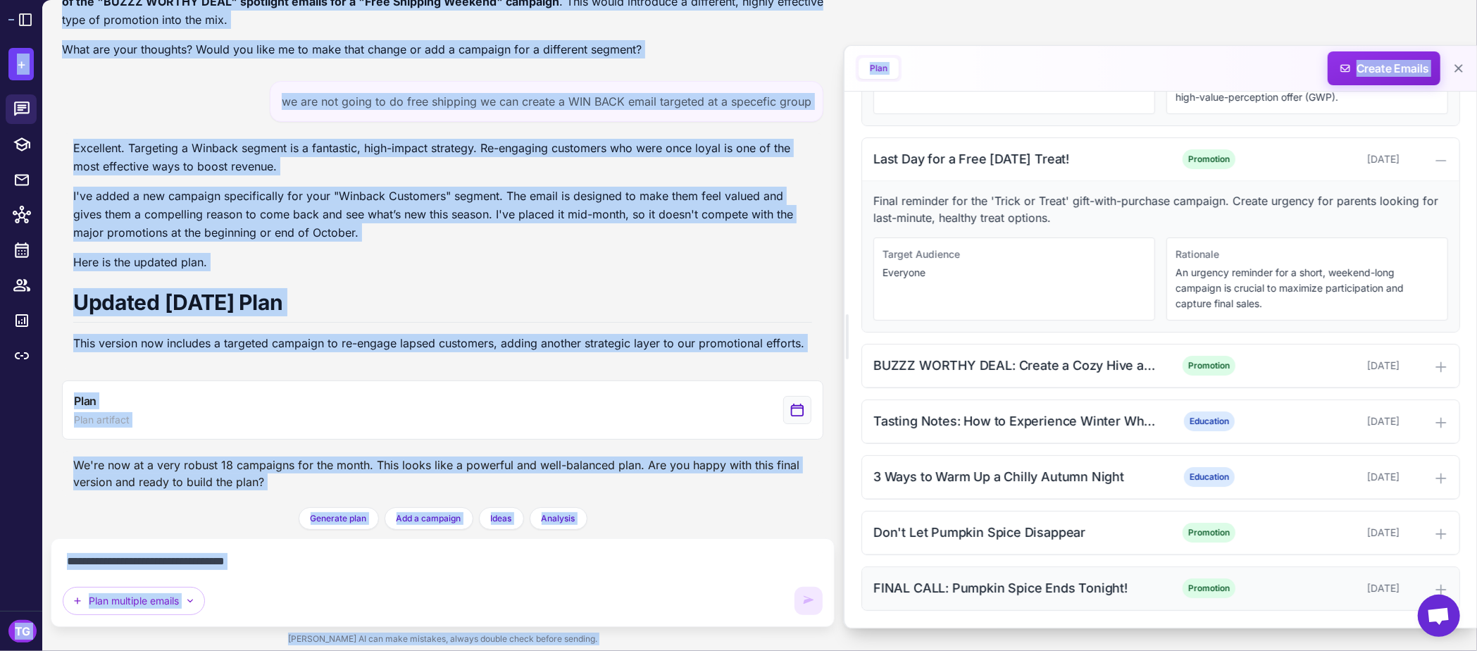
drag, startPoint x: 865, startPoint y: 116, endPoint x: 1423, endPoint y: 595, distance: 735.8
copy div "[DATE]: Accessible Premium & Seasonal Delights [DATE] - [DATE] Goal: To drive r…"
click at [1246, 149] on div "Last Day for a Free [DATE] Treat! Promotion [DATE]" at bounding box center [1160, 159] width 597 height 43
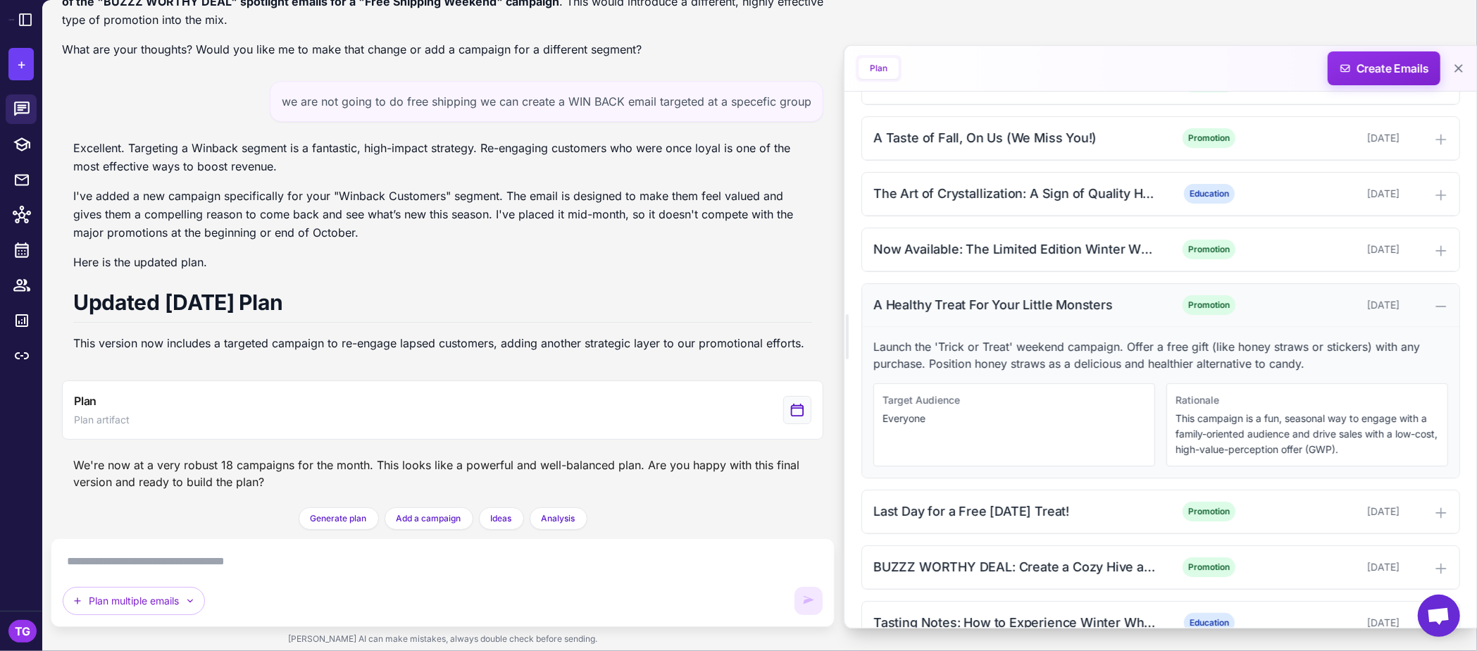
scroll to position [1100, 0]
click at [1246, 316] on icon at bounding box center [1441, 309] width 14 height 14
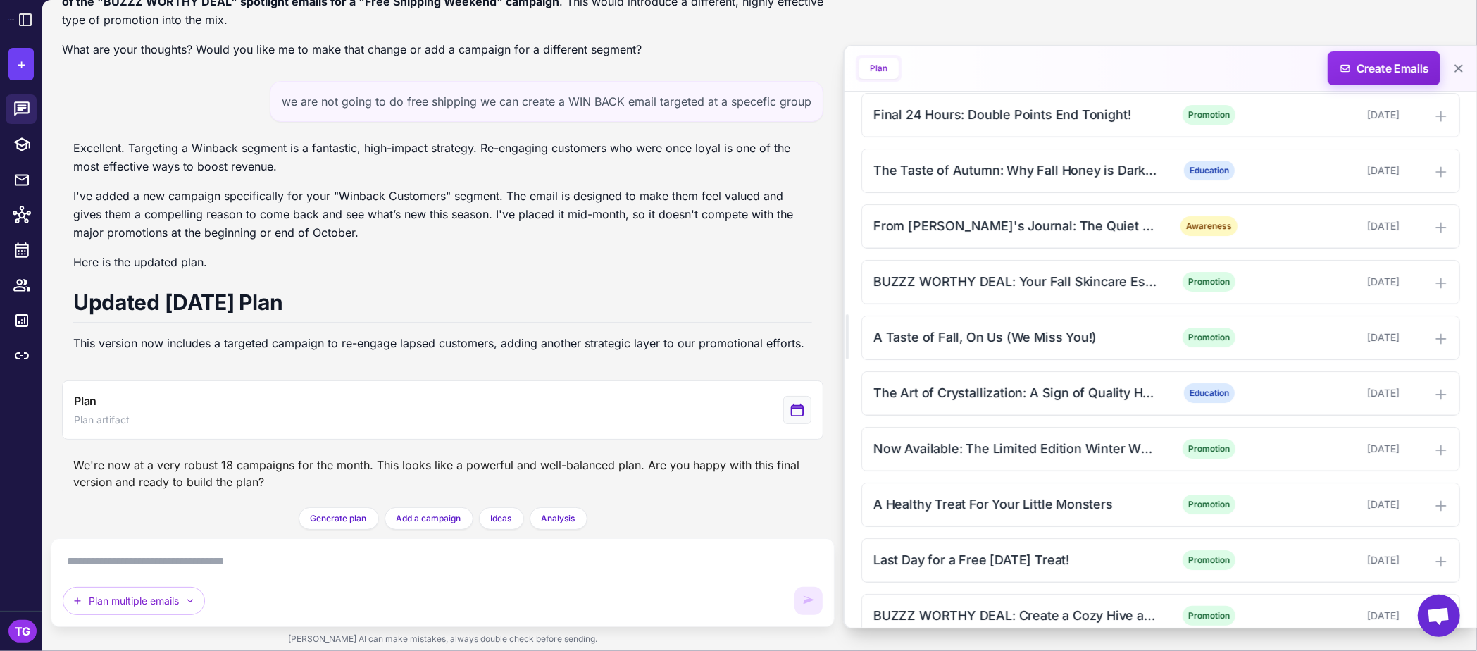
scroll to position [905, 0]
click at [1083, 344] on div "A Taste of Fall, On Us (We Miss You!)" at bounding box center [1015, 334] width 285 height 19
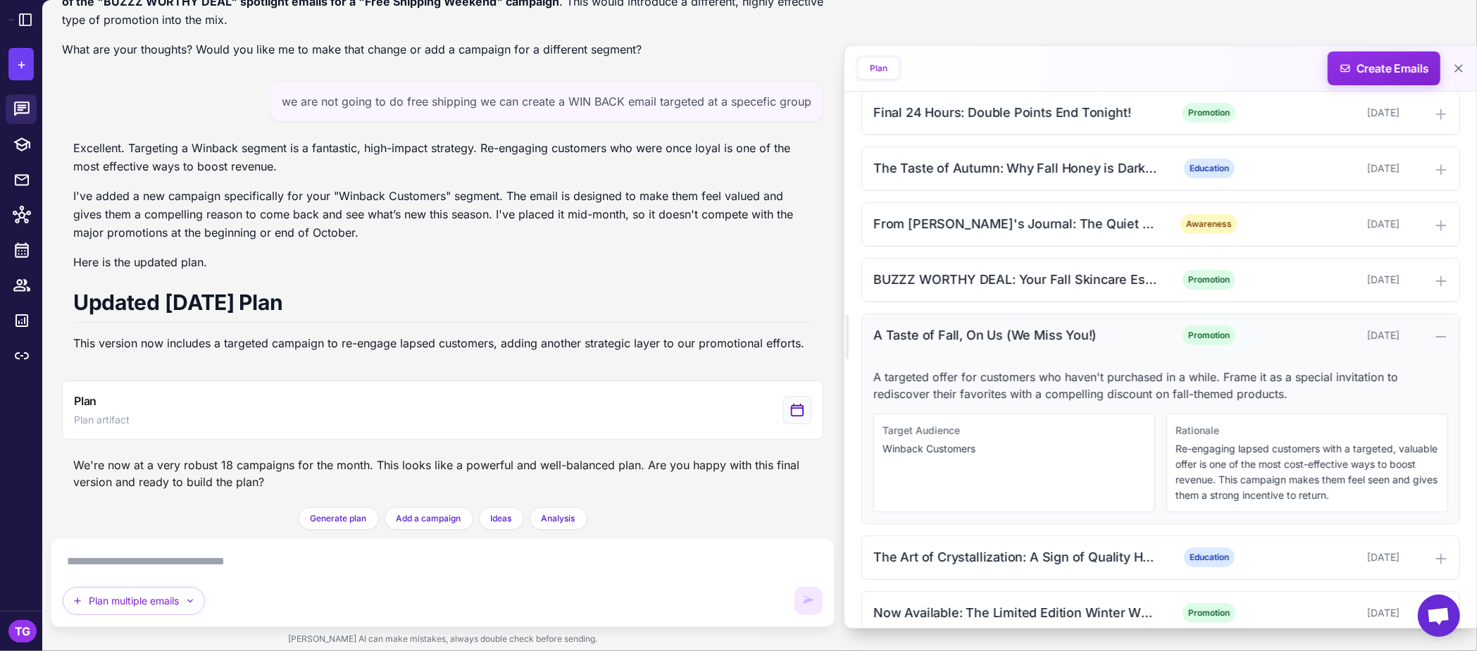
click at [1083, 344] on div "A Taste of Fall, On Us (We Miss You!)" at bounding box center [1015, 334] width 285 height 19
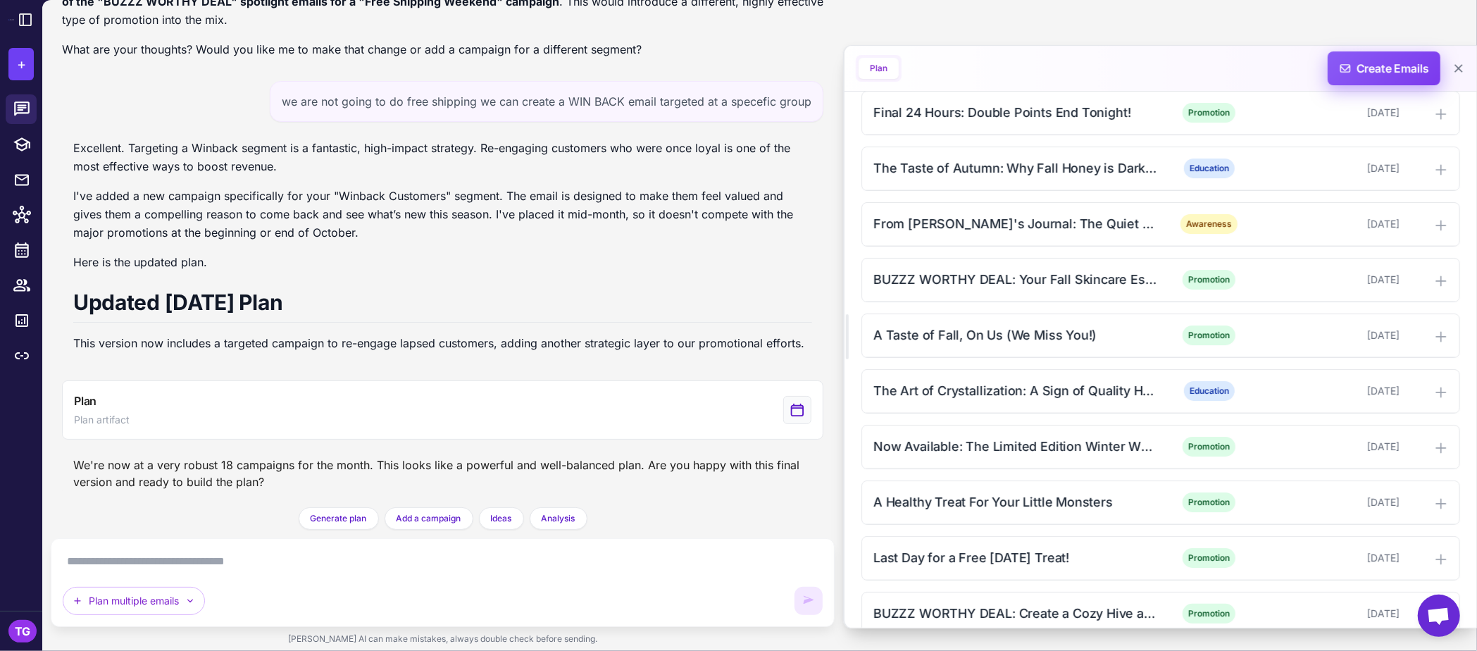
click at [1246, 66] on span "Create Emails" at bounding box center [1384, 68] width 123 height 34
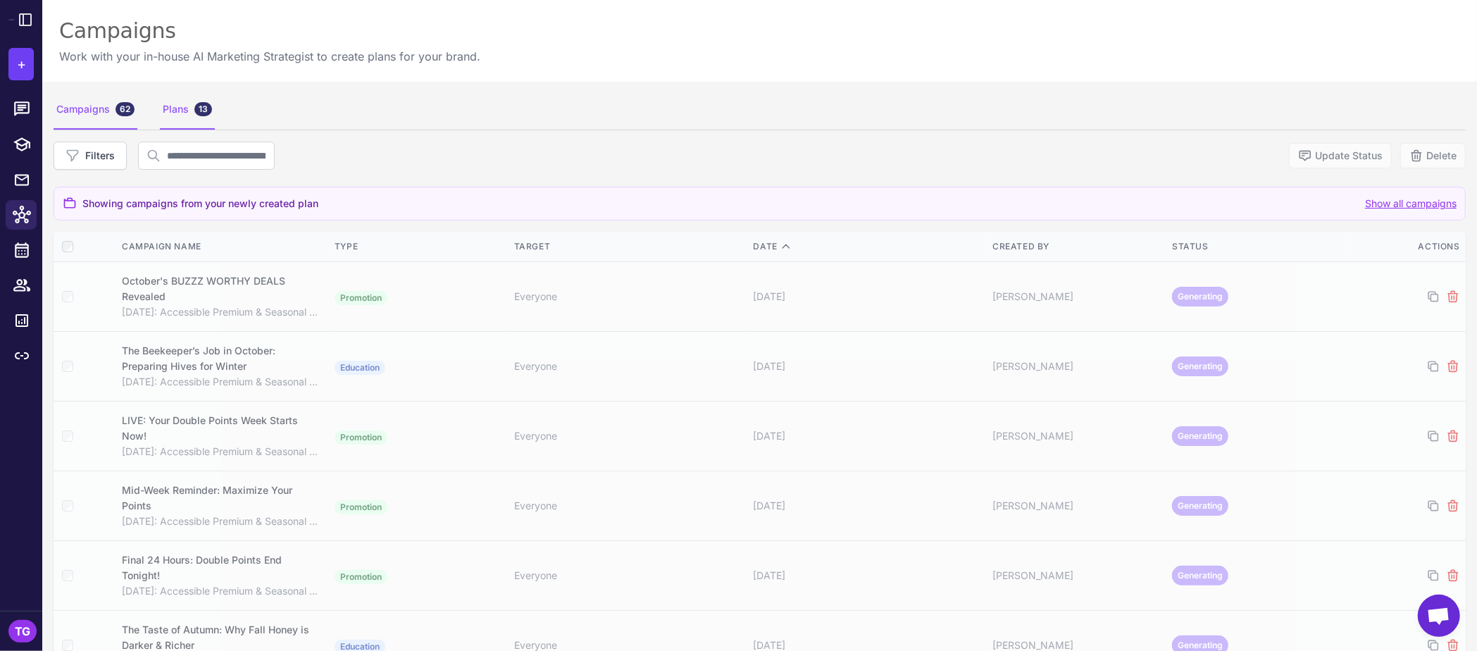
click at [180, 110] on div "Plans 13" at bounding box center [187, 109] width 55 height 39
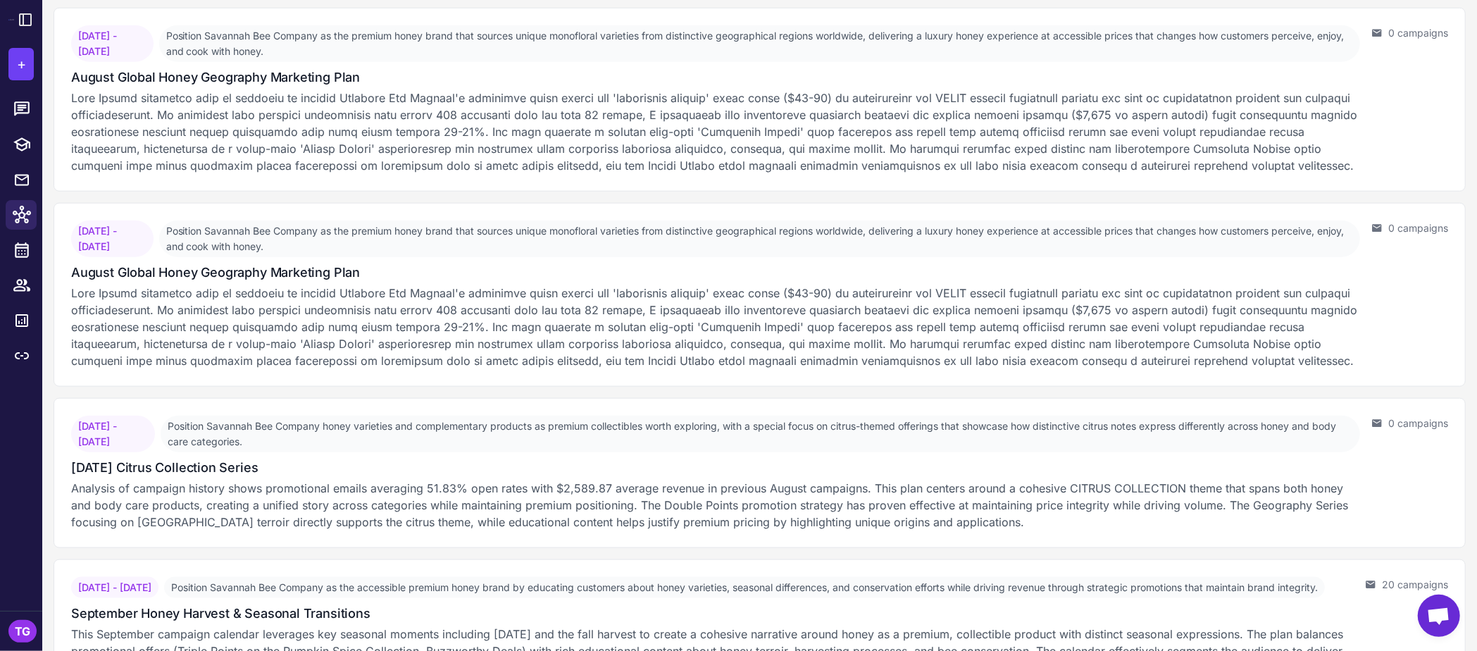
scroll to position [1638, 0]
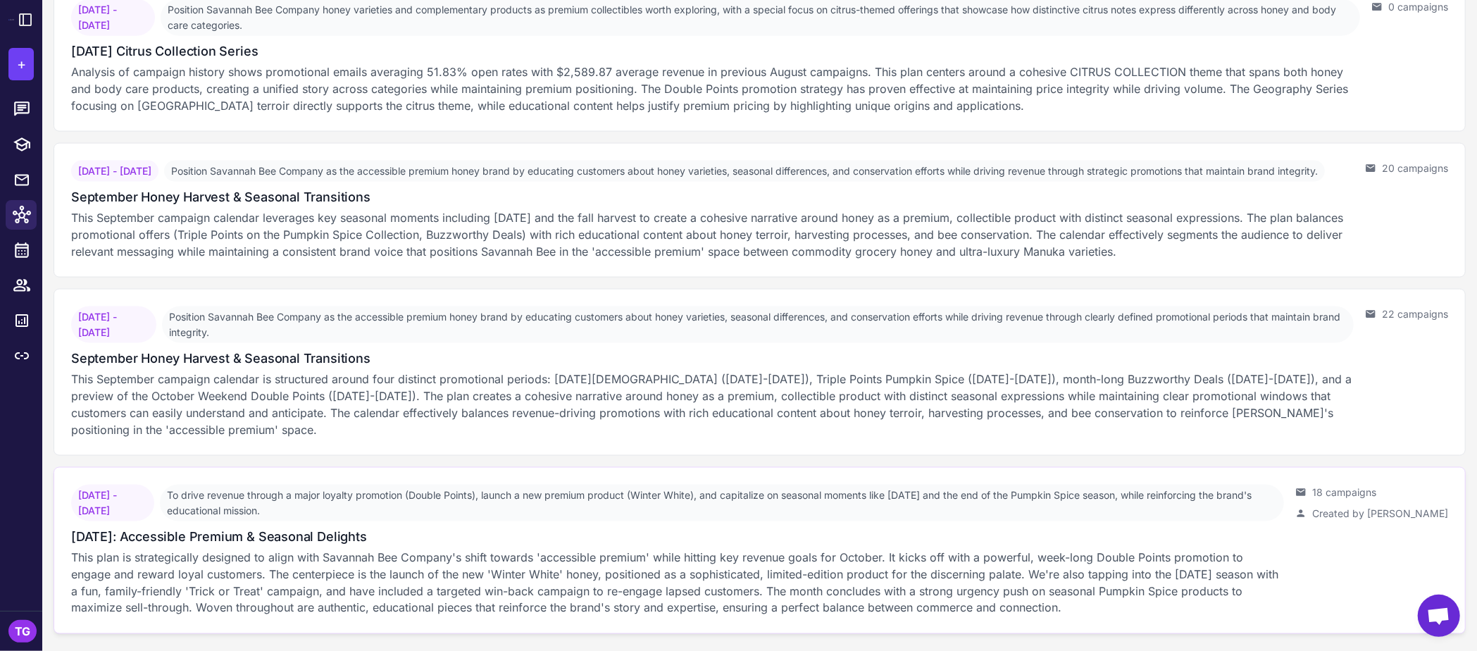
click at [987, 509] on span "To drive revenue through a major loyalty promotion (Double Points), launch a ne…" at bounding box center [722, 503] width 1124 height 37
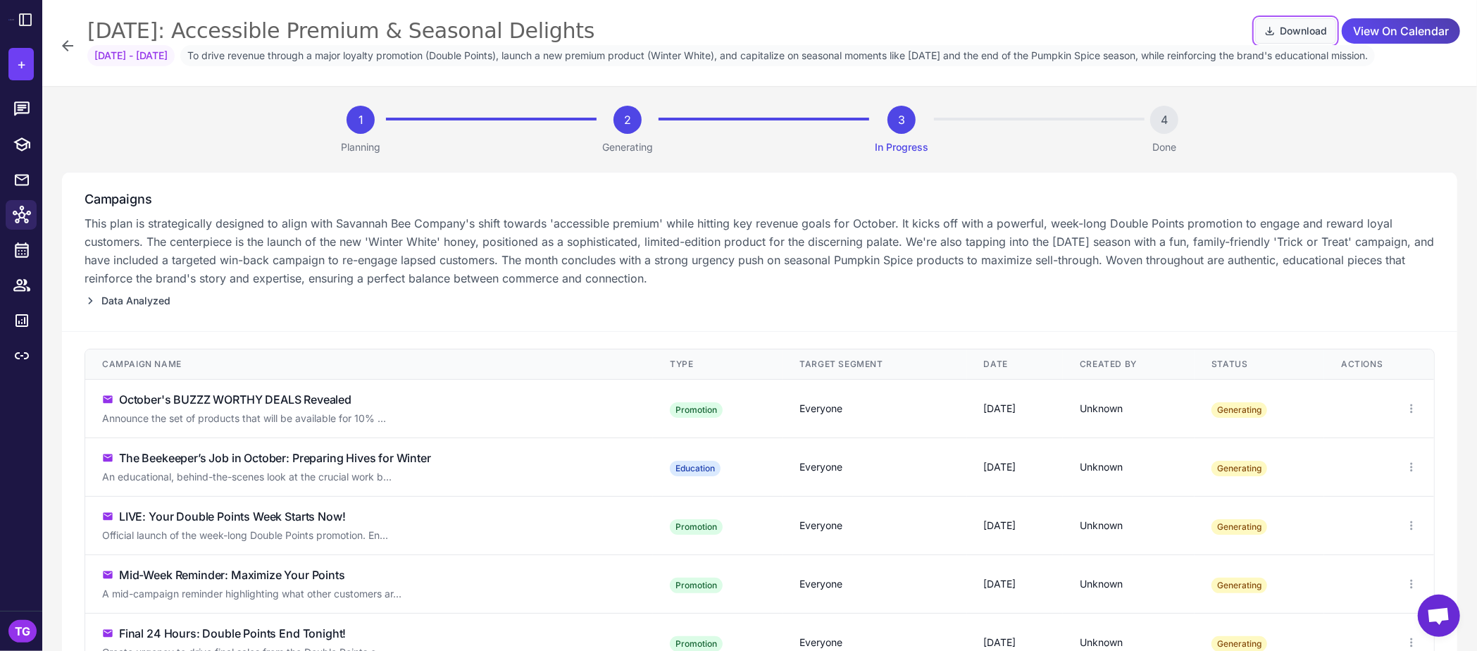
click at [1246, 36] on button "Download" at bounding box center [1295, 30] width 81 height 25
click at [70, 54] on icon at bounding box center [67, 45] width 17 height 17
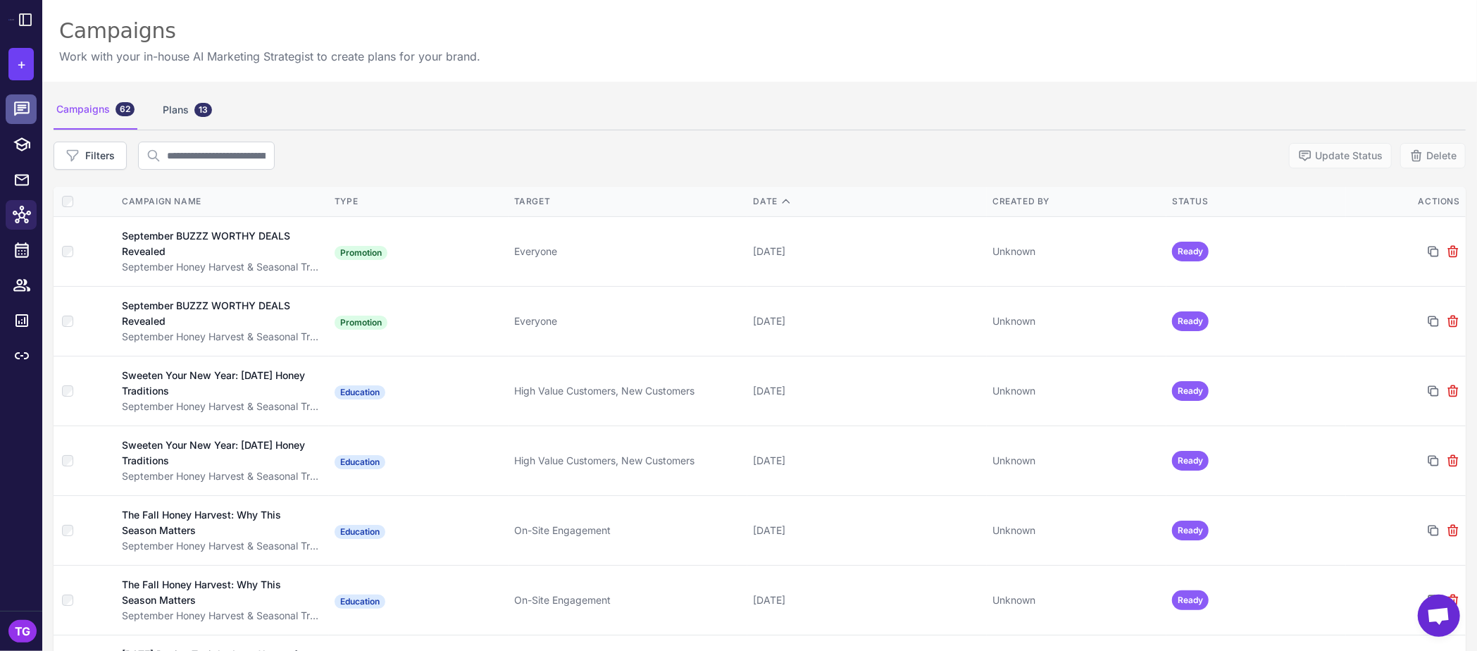
click at [21, 107] on icon at bounding box center [21, 108] width 15 height 14
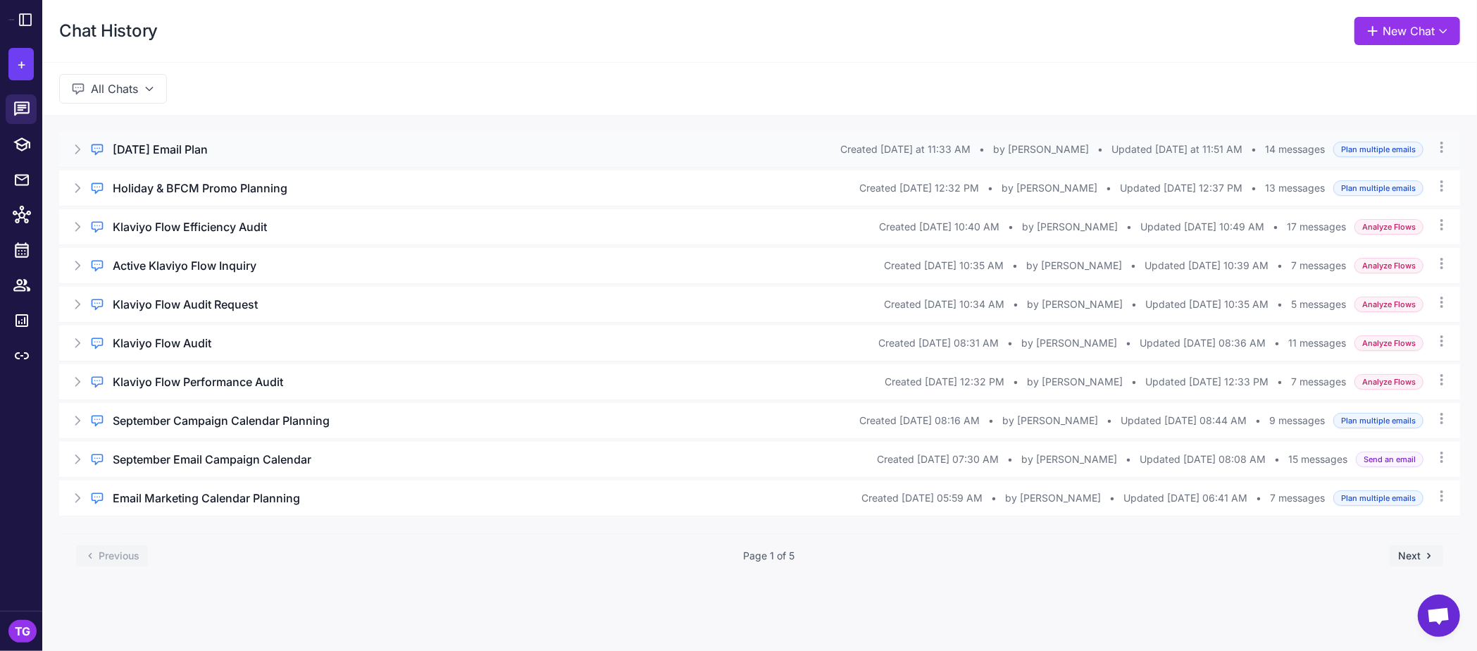
click at [191, 151] on h3 "[DATE] Email Plan" at bounding box center [160, 149] width 95 height 17
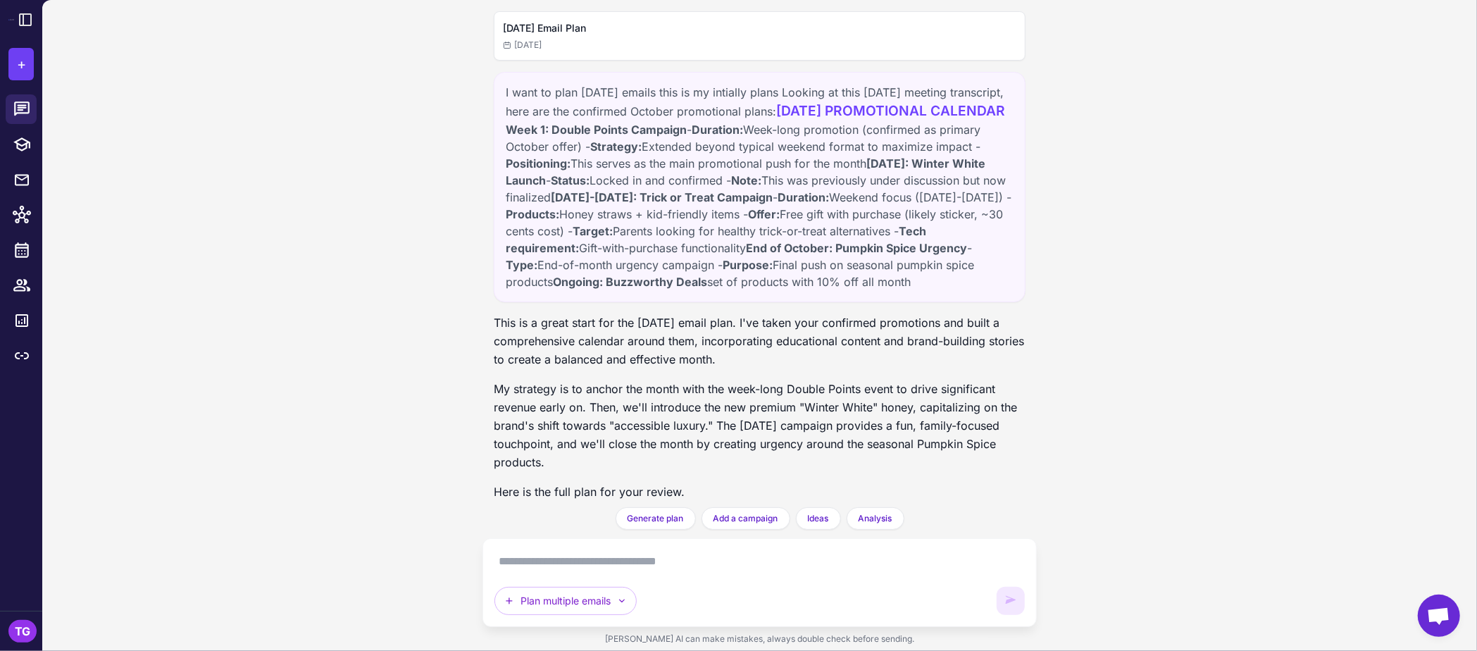
scroll to position [3402, 0]
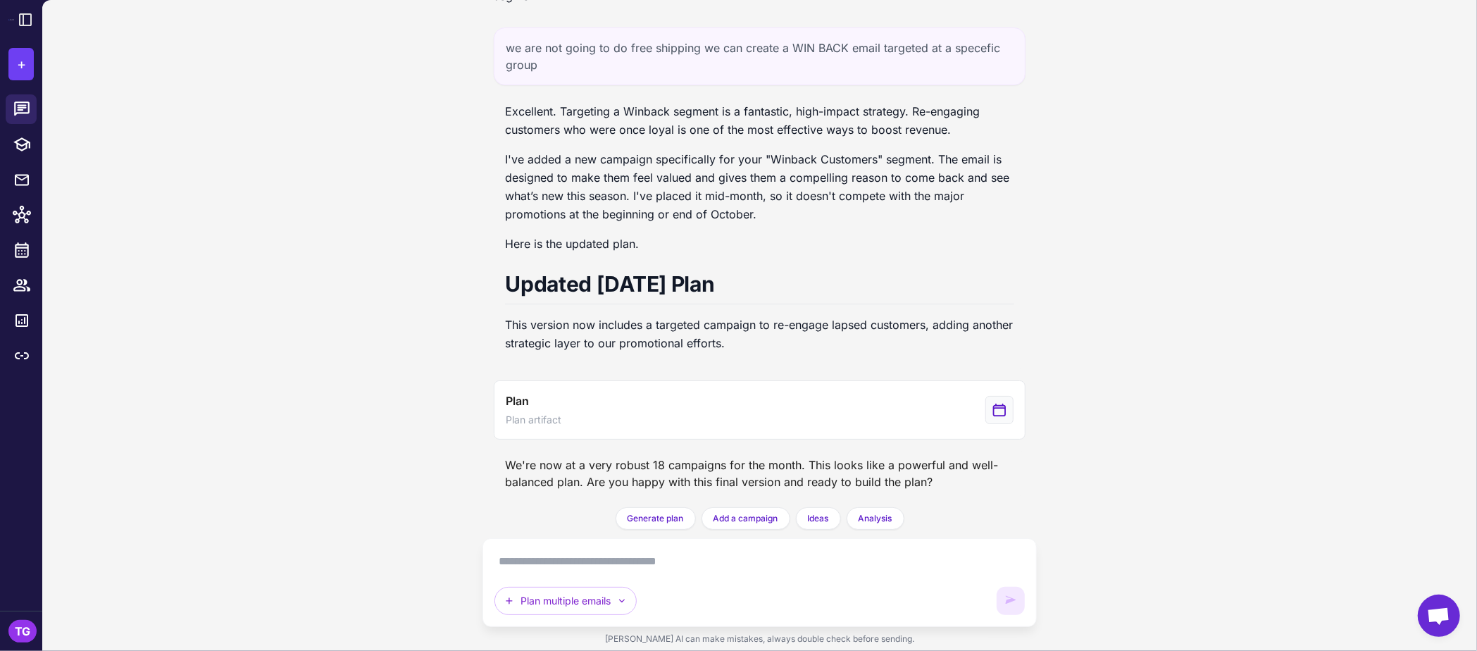
click at [608, 565] on textarea at bounding box center [759, 561] width 530 height 23
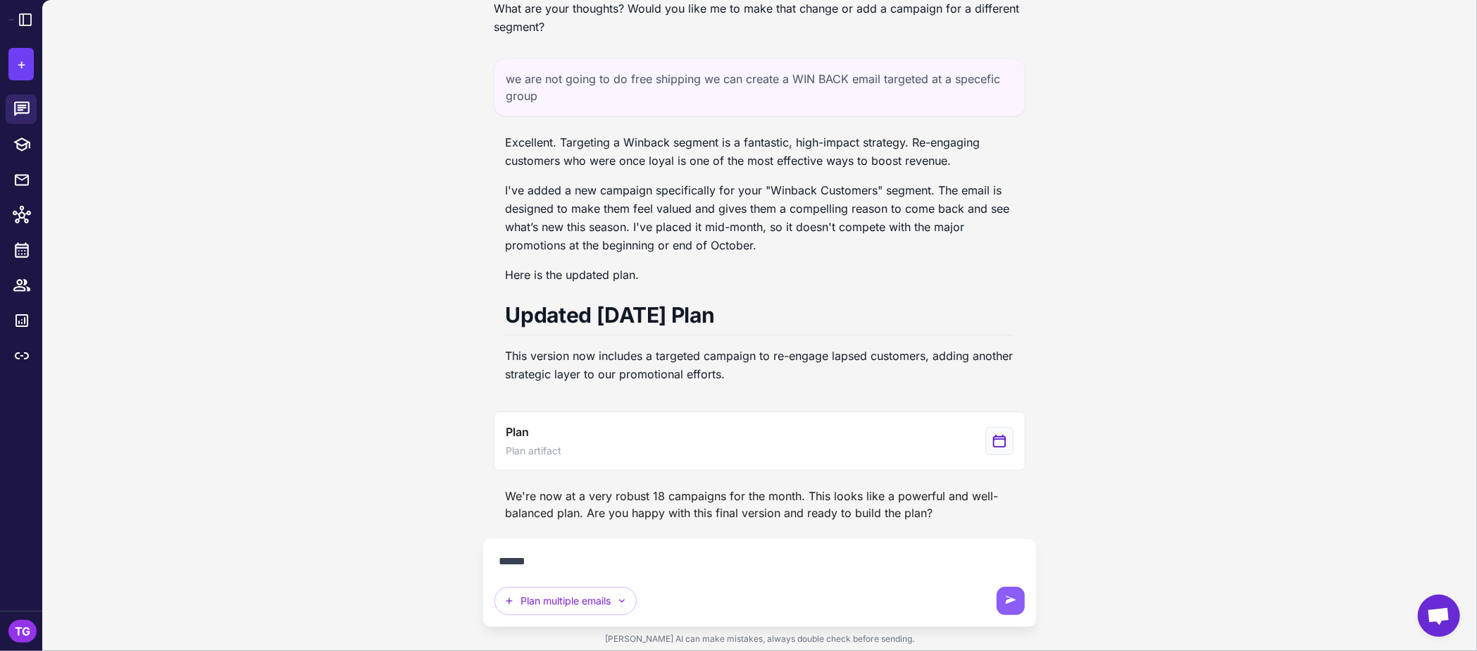
scroll to position [3371, 0]
type textarea "**********"
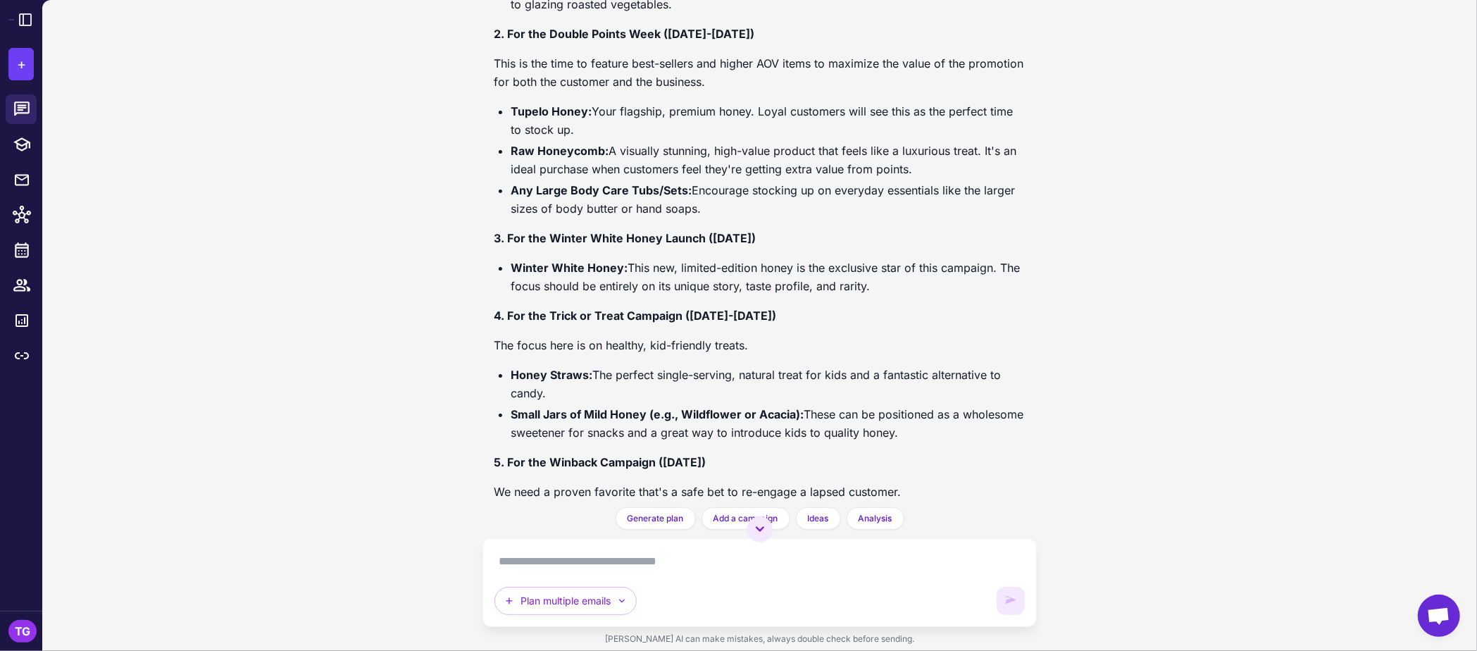
scroll to position [4215, 0]
click at [571, 566] on textarea at bounding box center [759, 561] width 530 height 23
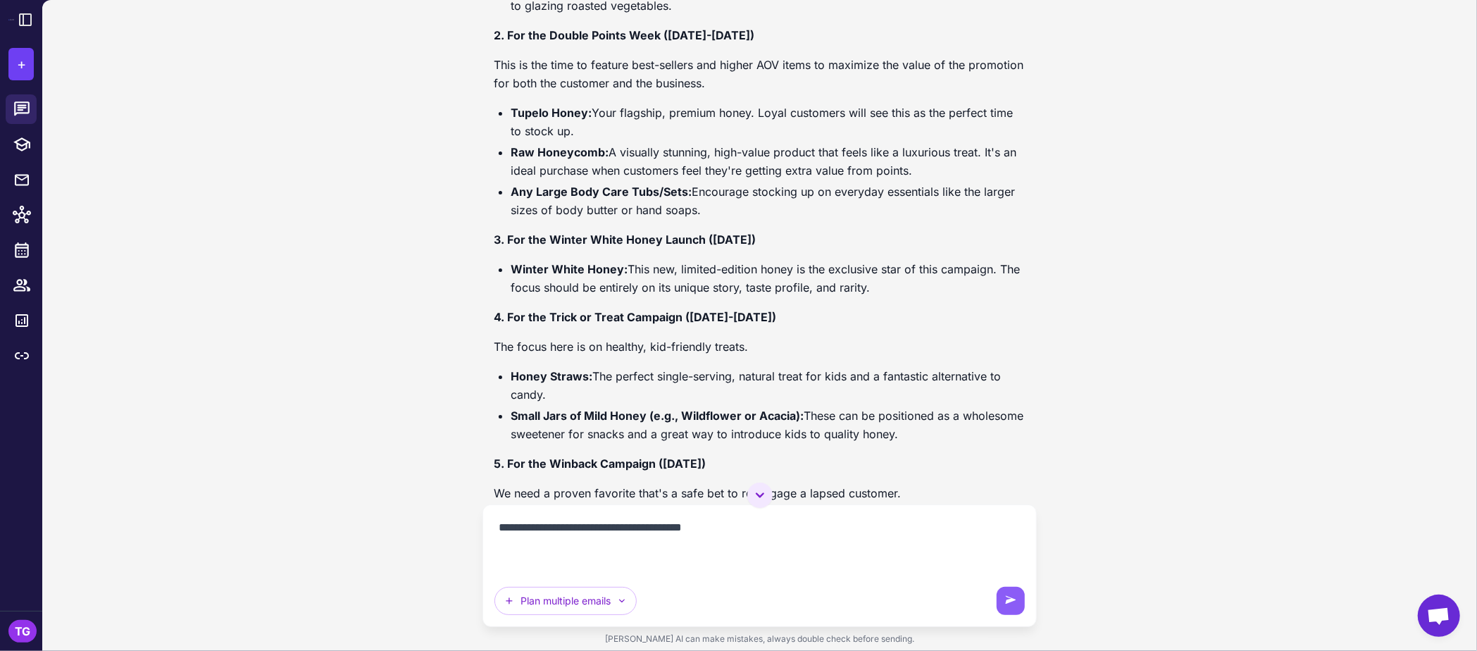
paste textarea "**********"
type textarea "**********"
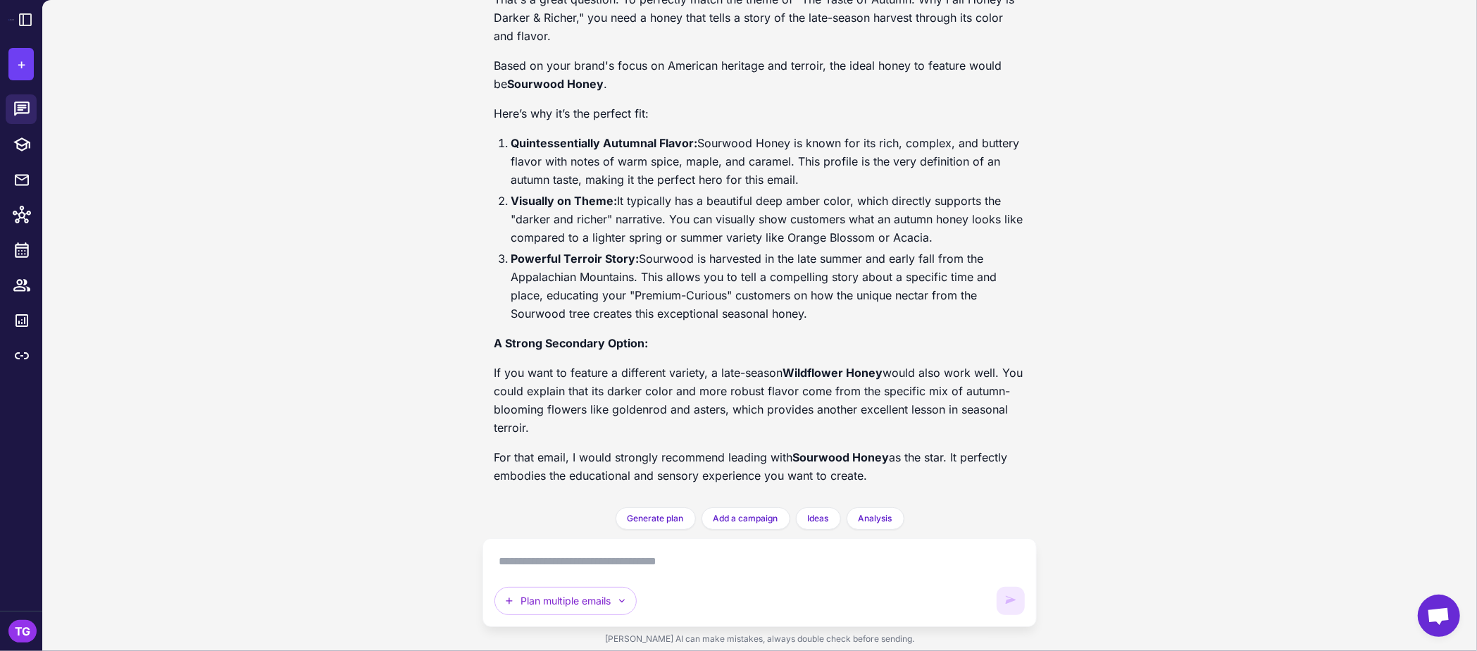
scroll to position [5137, 0]
